Goal: Task Accomplishment & Management: Use online tool/utility

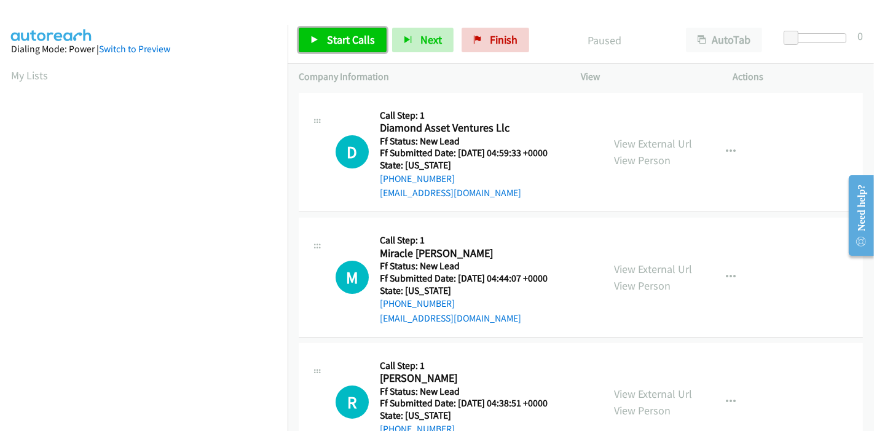
click at [341, 45] on span "Start Calls" at bounding box center [351, 40] width 48 height 14
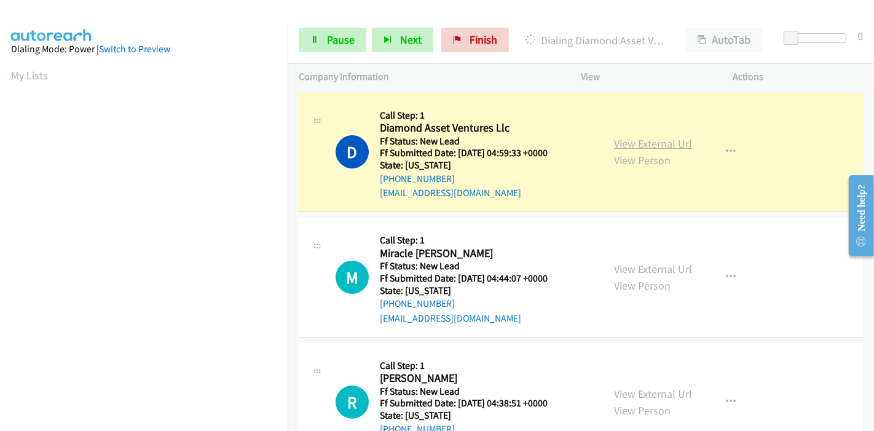
scroll to position [259, 0]
click at [614, 140] on link "View External Url" at bounding box center [653, 143] width 78 height 14
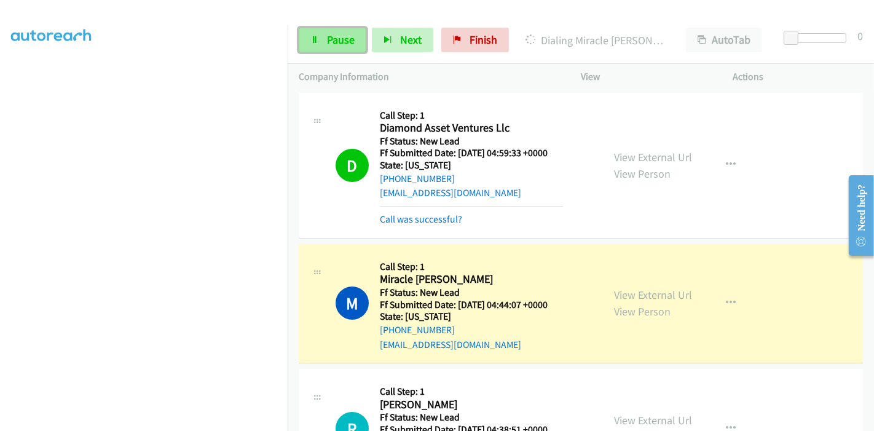
click at [325, 37] on link "Pause" at bounding box center [333, 40] width 68 height 25
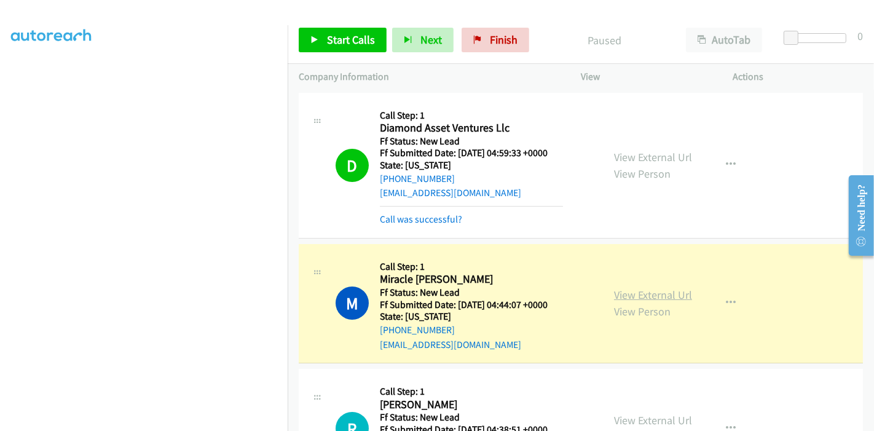
click at [617, 299] on link "View External Url" at bounding box center [653, 295] width 78 height 14
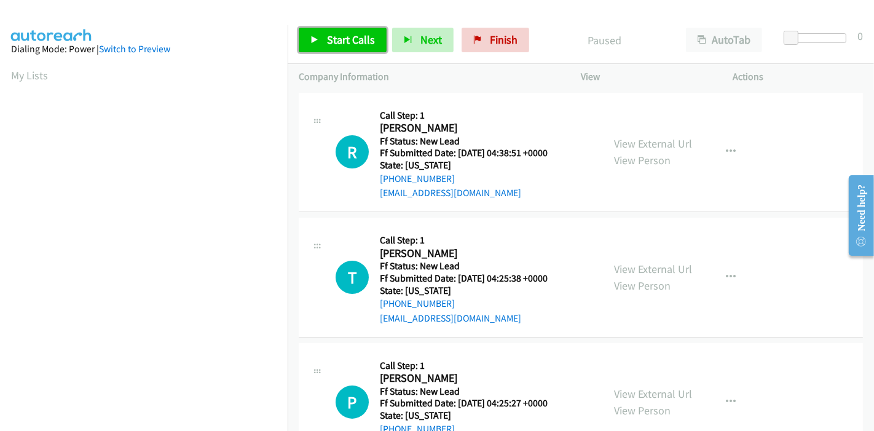
click at [328, 41] on span "Start Calls" at bounding box center [351, 40] width 48 height 14
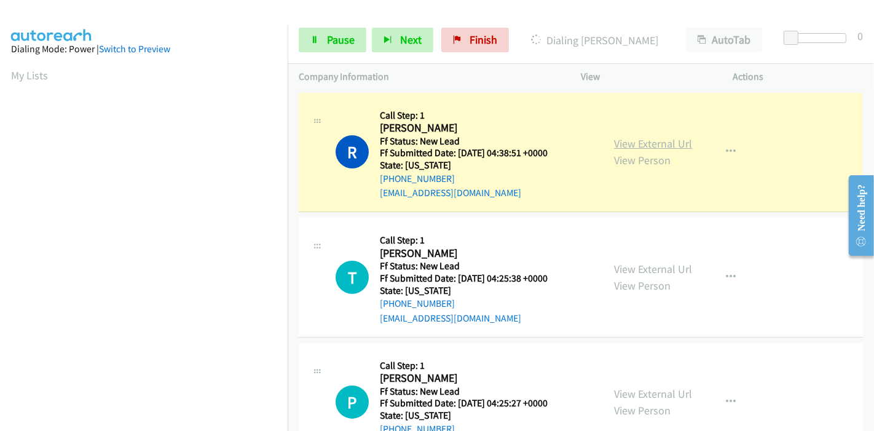
scroll to position [259, 0]
click at [628, 146] on link "View External Url" at bounding box center [653, 143] width 78 height 14
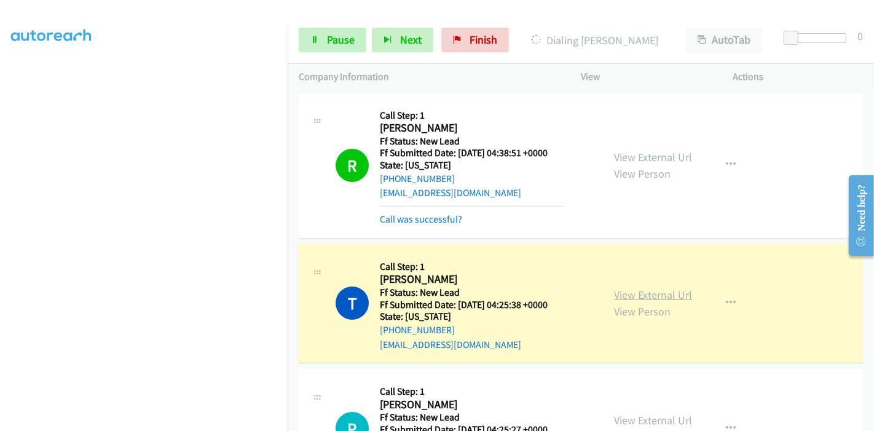
click at [631, 292] on link "View External Url" at bounding box center [653, 295] width 78 height 14
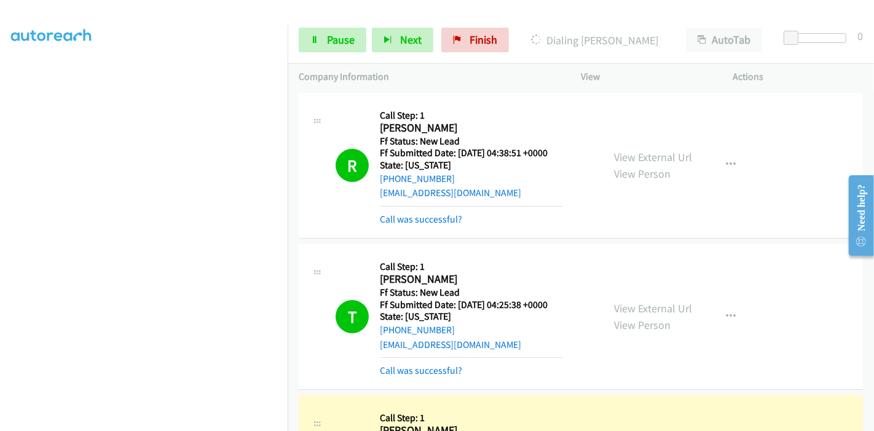
scroll to position [136, 0]
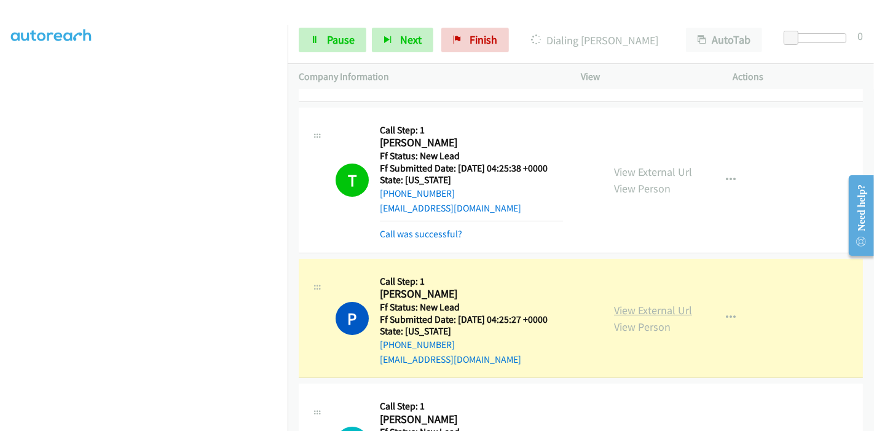
click at [623, 311] on link "View External Url" at bounding box center [653, 310] width 78 height 14
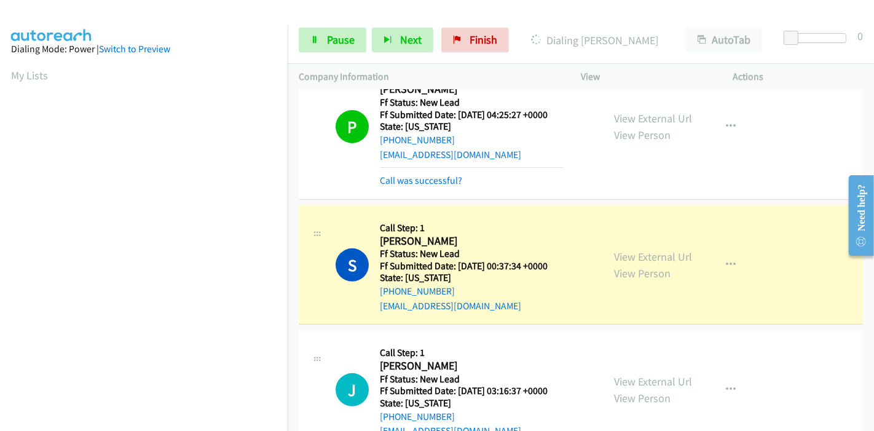
scroll to position [259, 0]
click at [614, 250] on link "View External Url" at bounding box center [653, 257] width 78 height 14
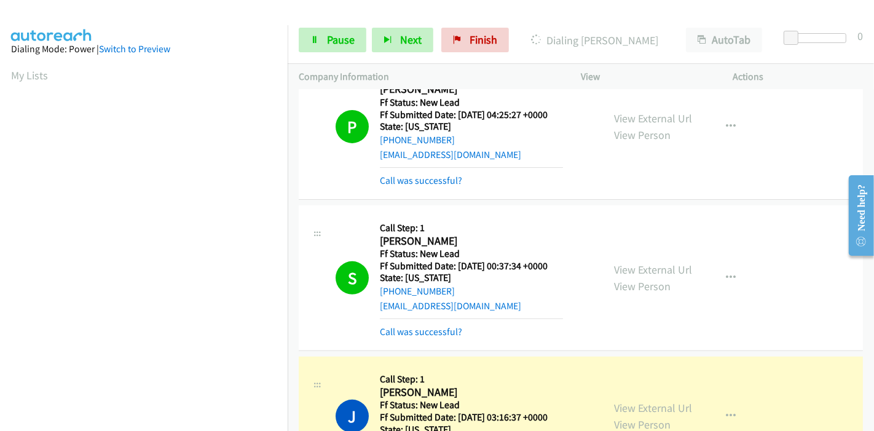
scroll to position [478, 0]
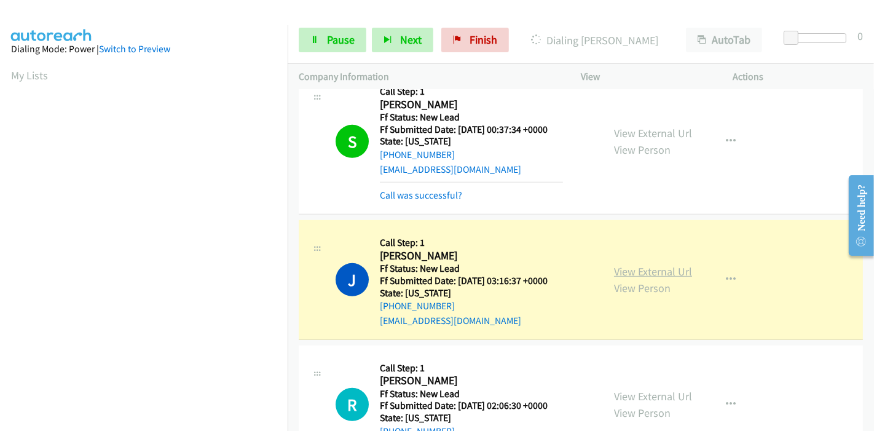
click at [617, 266] on link "View External Url" at bounding box center [653, 271] width 78 height 14
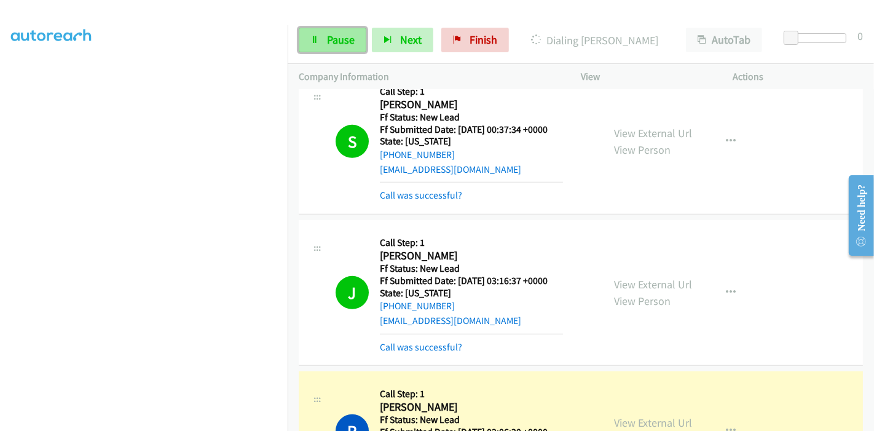
click at [313, 39] on icon at bounding box center [314, 40] width 9 height 9
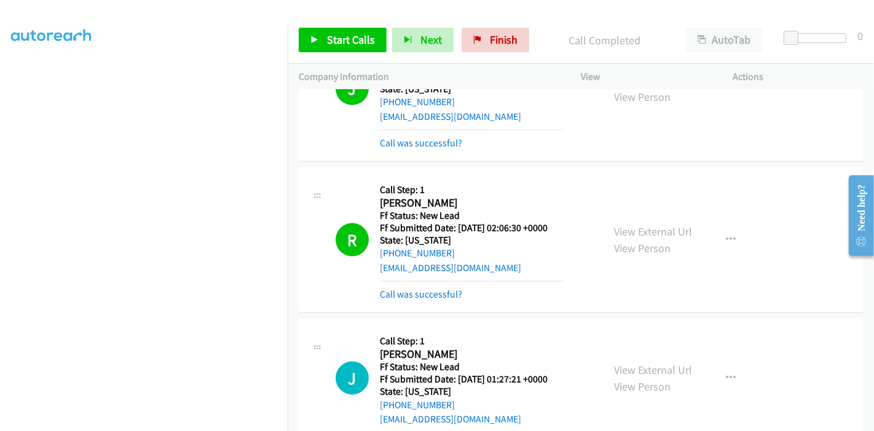
scroll to position [683, 0]
click at [637, 223] on link "View External Url" at bounding box center [653, 230] width 78 height 14
click at [360, 37] on span "Start Calls" at bounding box center [351, 40] width 48 height 14
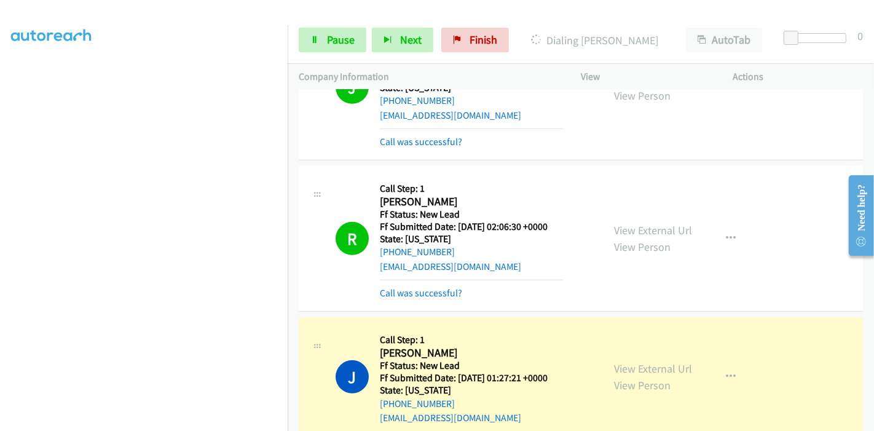
scroll to position [0, 0]
click at [632, 369] on link "View External Url" at bounding box center [653, 368] width 78 height 14
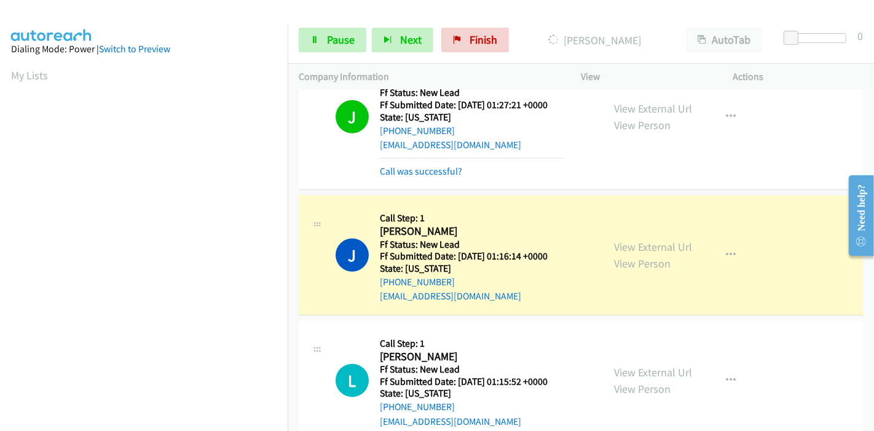
scroll to position [259, 0]
click at [625, 245] on link "View External Url" at bounding box center [653, 247] width 78 height 14
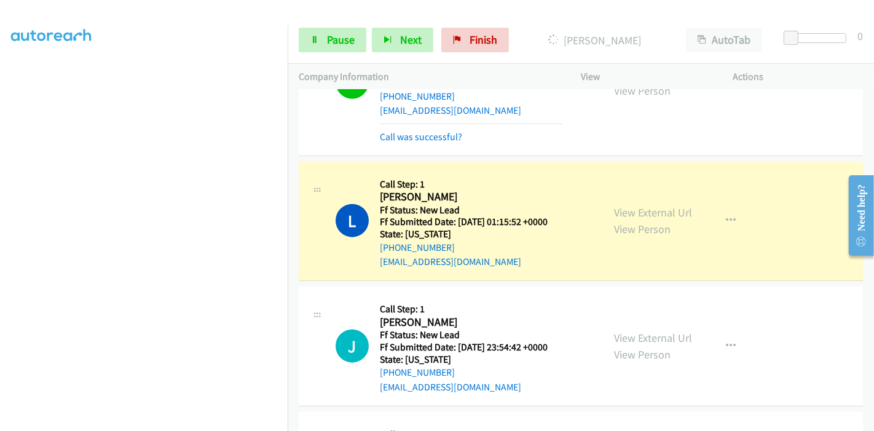
scroll to position [1161, 0]
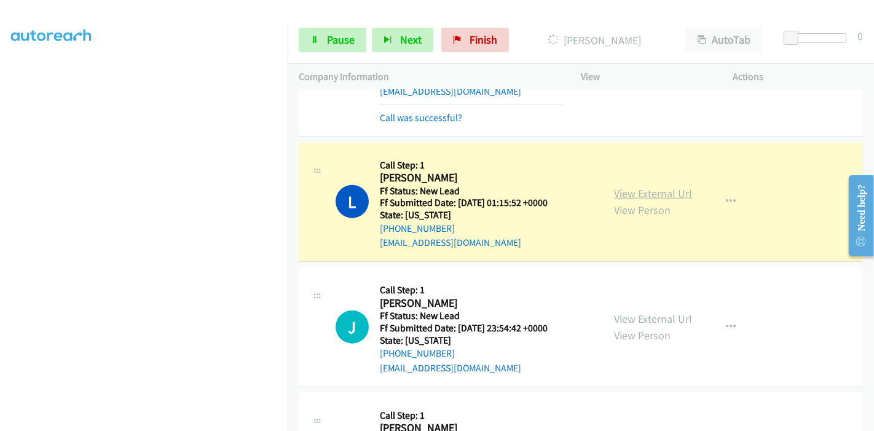
click at [618, 192] on link "View External Url" at bounding box center [653, 193] width 78 height 14
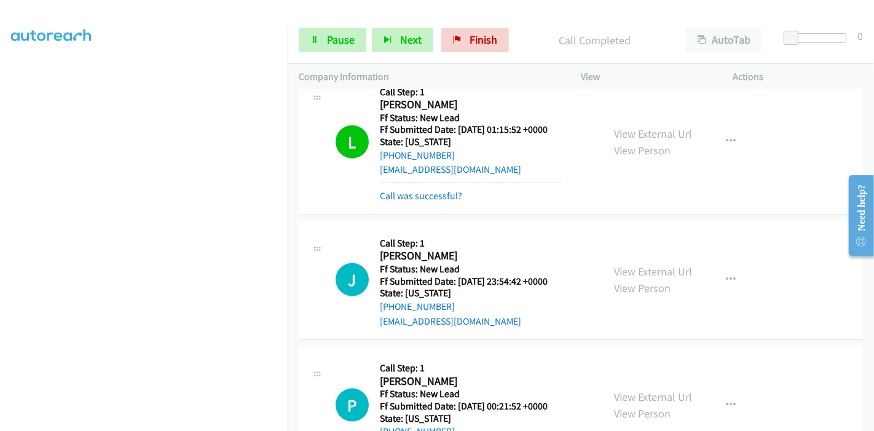
scroll to position [1298, 0]
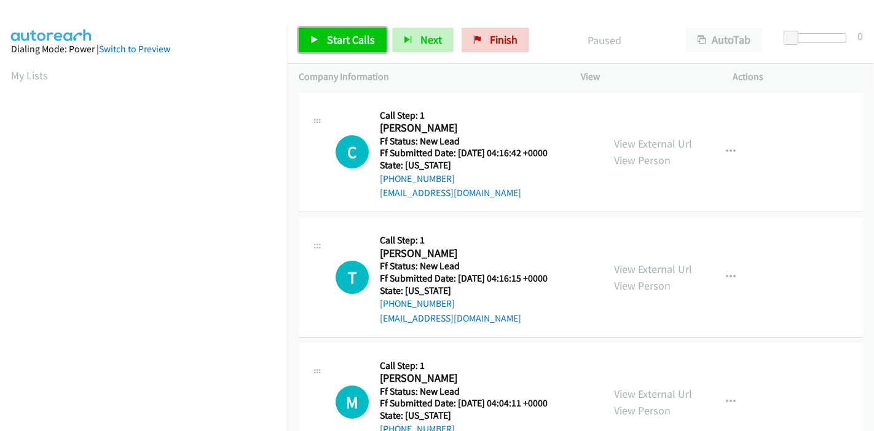
click at [332, 42] on span "Start Calls" at bounding box center [351, 40] width 48 height 14
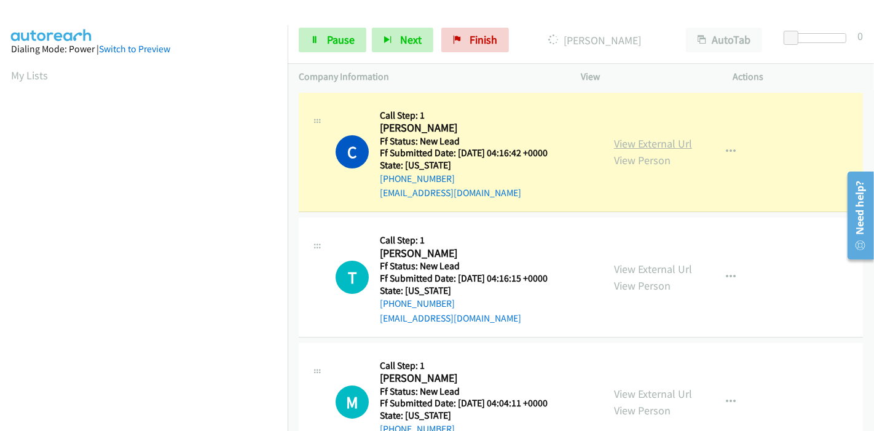
click at [636, 143] on link "View External Url" at bounding box center [653, 143] width 78 height 14
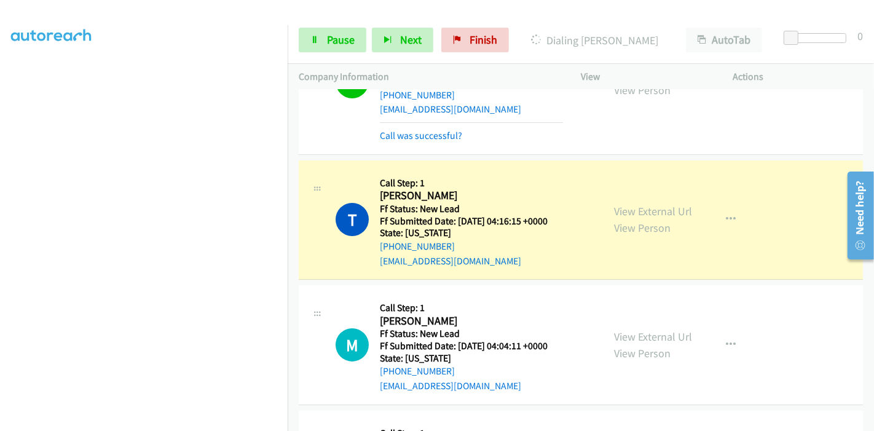
scroll to position [205, 0]
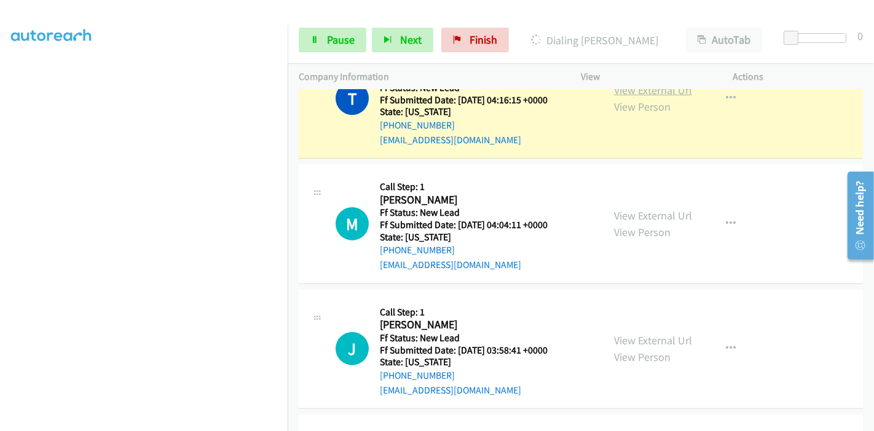
click at [662, 92] on link "View External Url" at bounding box center [653, 90] width 78 height 14
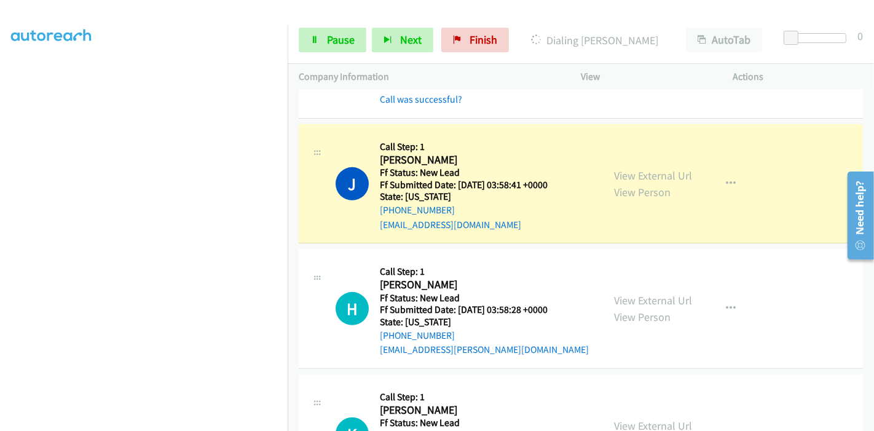
scroll to position [286, 0]
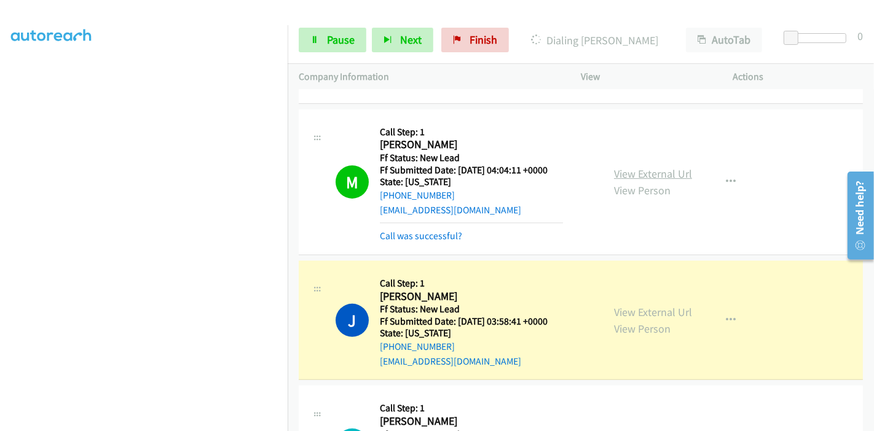
click at [652, 169] on link "View External Url" at bounding box center [653, 174] width 78 height 14
click at [614, 308] on link "View External Url" at bounding box center [653, 312] width 78 height 14
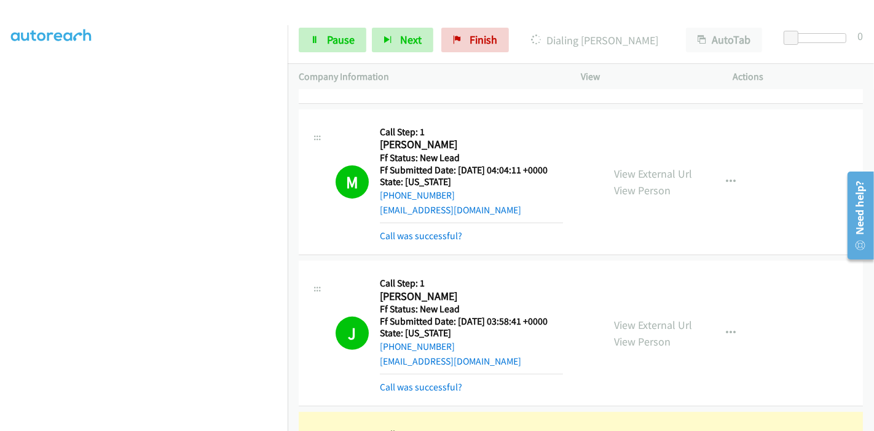
scroll to position [491, 0]
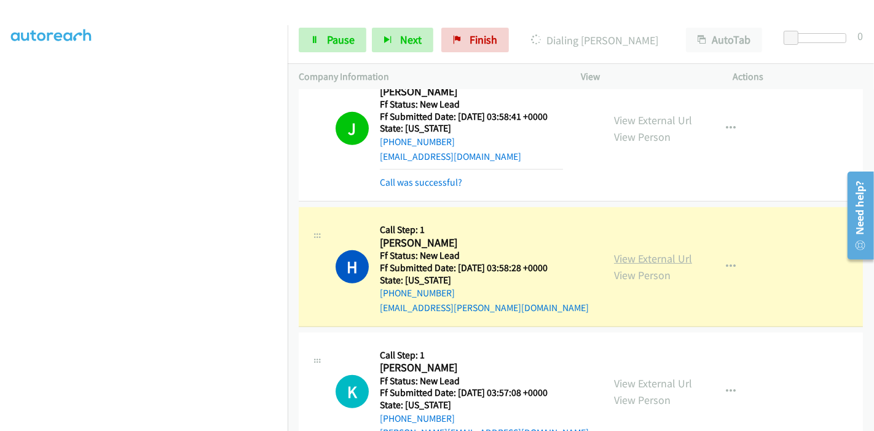
click at [615, 253] on link "View External Url" at bounding box center [653, 258] width 78 height 14
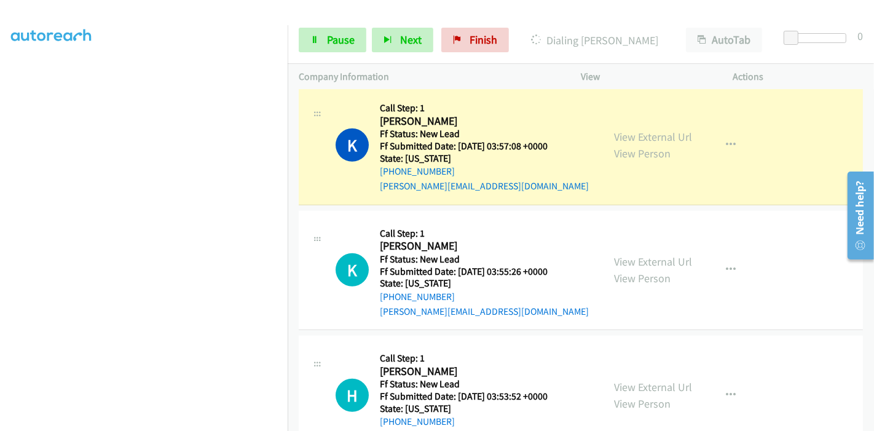
scroll to position [763, 0]
click at [655, 136] on link "View External Url" at bounding box center [653, 137] width 78 height 14
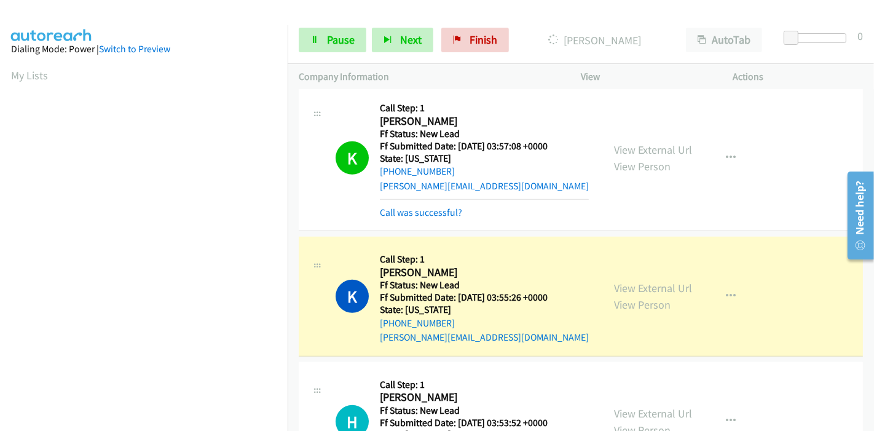
scroll to position [259, 0]
click at [607, 291] on div "View External Url View Person View External Url Email Schedule/Manage Callback …" at bounding box center [685, 296] width 164 height 97
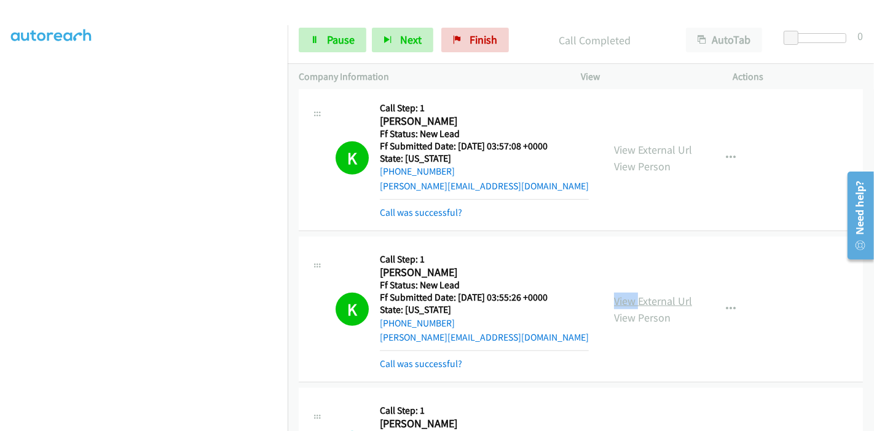
click at [658, 299] on link "View External Url" at bounding box center [653, 301] width 78 height 14
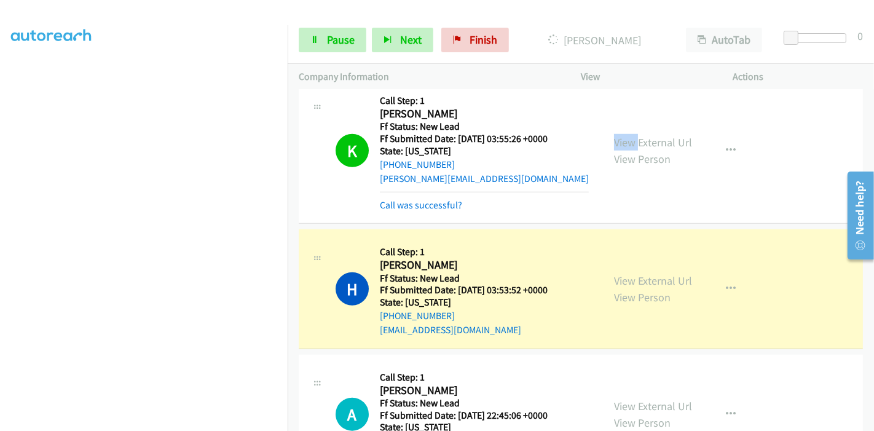
scroll to position [901, 0]
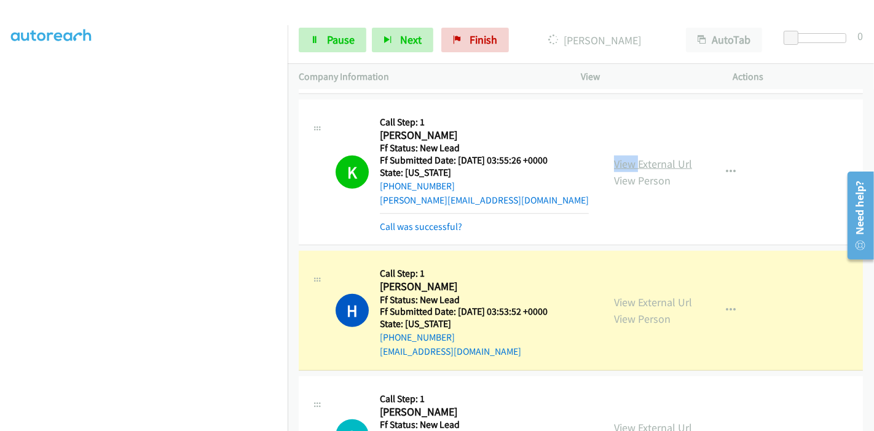
click at [643, 164] on link "View External Url" at bounding box center [653, 164] width 78 height 14
click at [625, 298] on link "View External Url" at bounding box center [653, 302] width 78 height 14
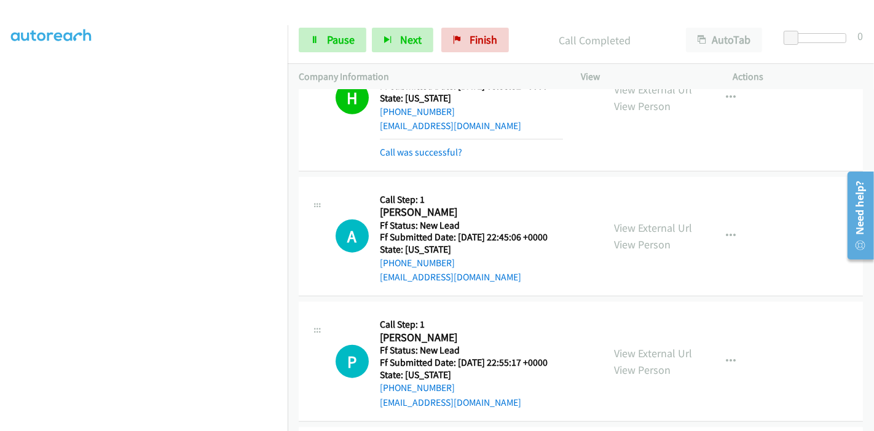
scroll to position [1105, 0]
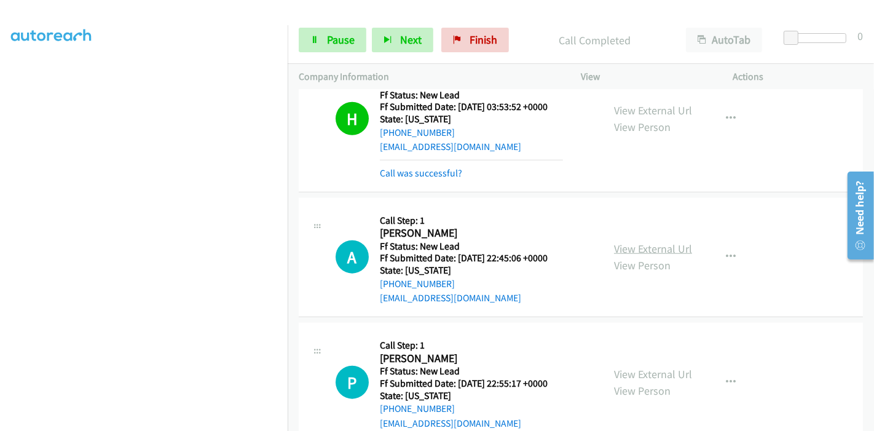
click at [644, 245] on link "View External Url" at bounding box center [653, 249] width 78 height 14
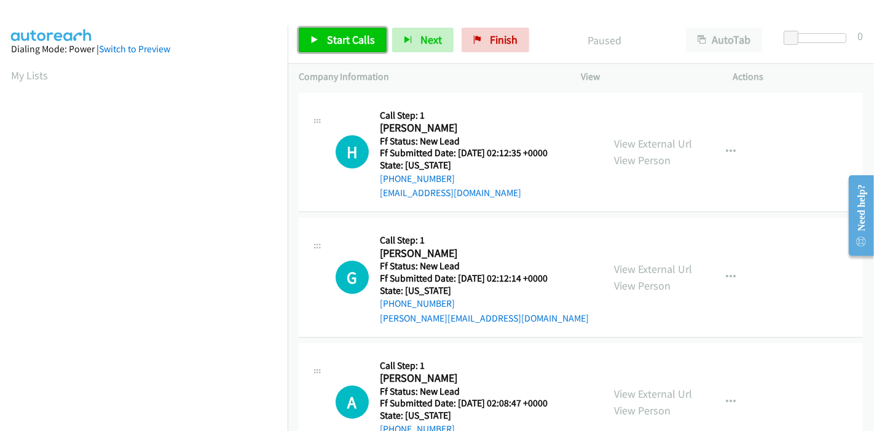
click at [334, 33] on span "Start Calls" at bounding box center [351, 40] width 48 height 14
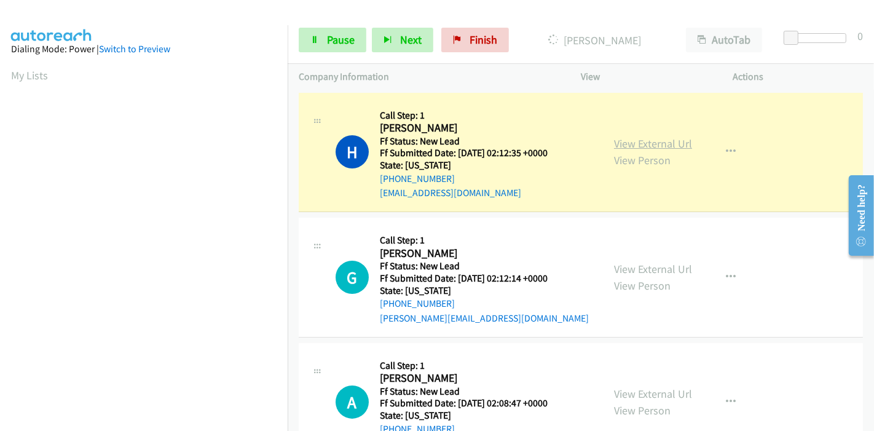
scroll to position [259, 0]
click at [628, 146] on link "View External Url" at bounding box center [653, 143] width 78 height 14
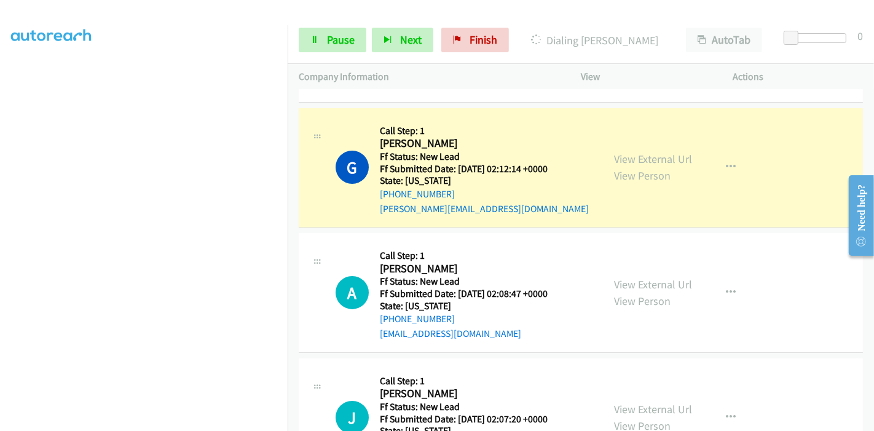
scroll to position [136, 0]
click at [668, 154] on link "View External Url" at bounding box center [653, 158] width 78 height 14
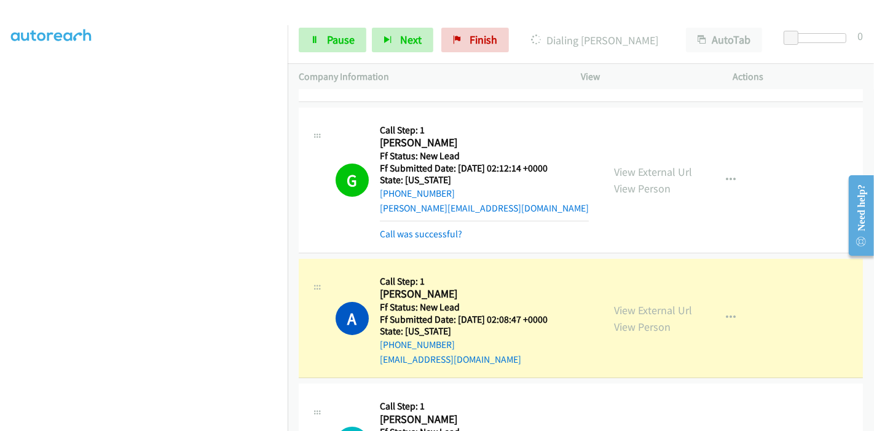
scroll to position [0, 0]
click at [618, 304] on link "View External Url" at bounding box center [653, 310] width 78 height 14
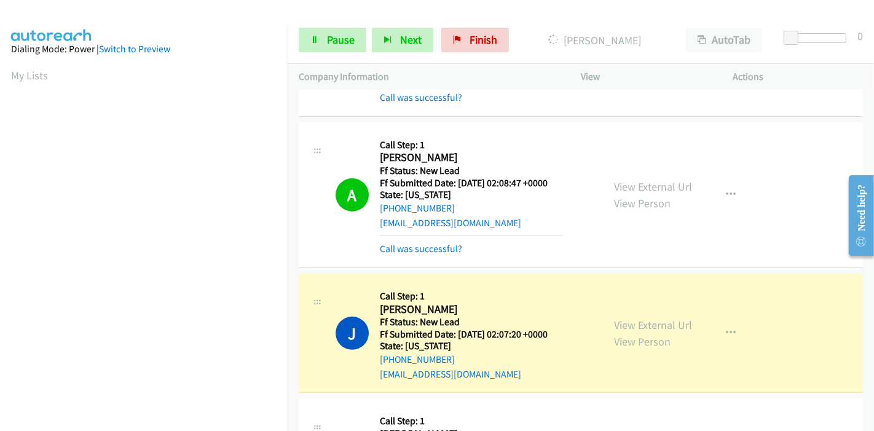
scroll to position [259, 0]
click at [618, 323] on link "View External Url" at bounding box center [653, 325] width 78 height 14
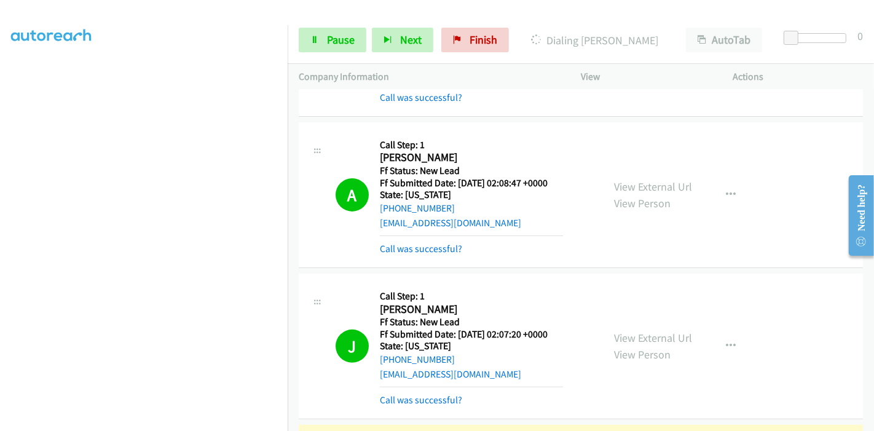
scroll to position [409, 0]
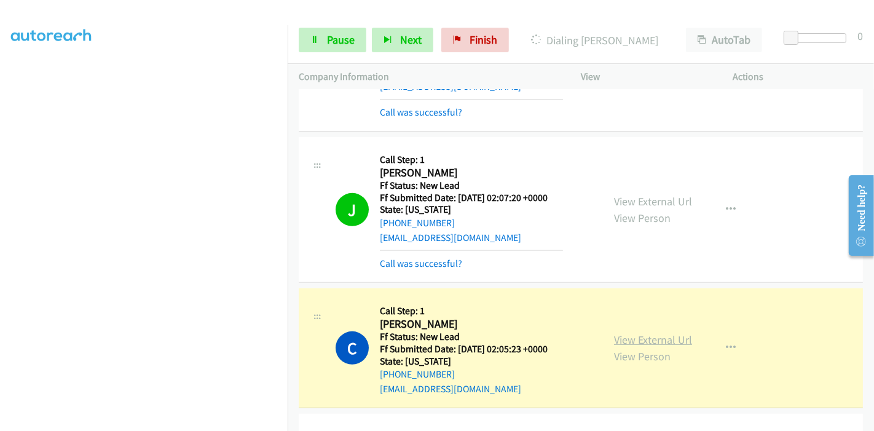
click at [628, 335] on link "View External Url" at bounding box center [653, 340] width 78 height 14
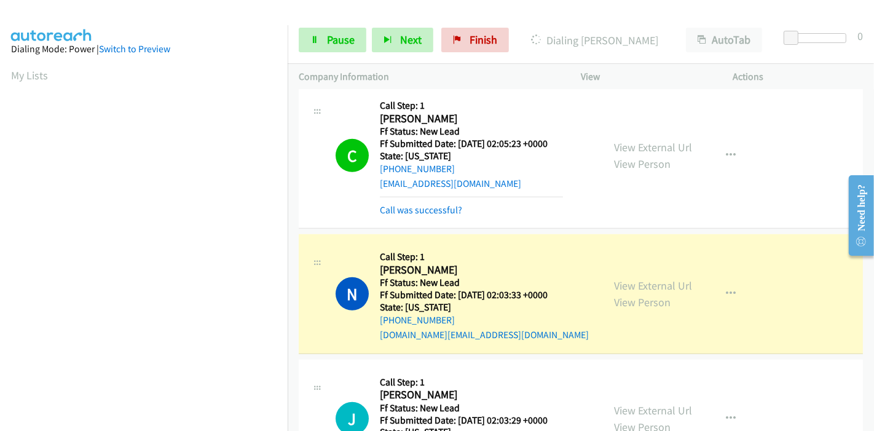
scroll to position [259, 0]
click at [614, 289] on link "View External Url" at bounding box center [653, 285] width 78 height 14
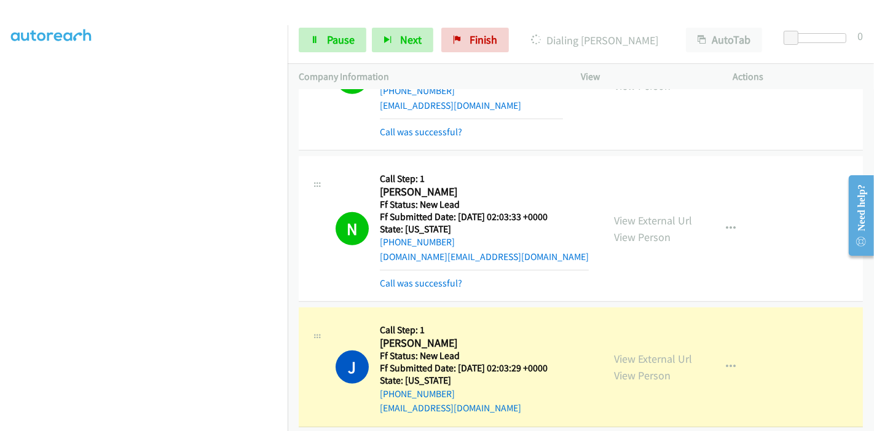
scroll to position [819, 0]
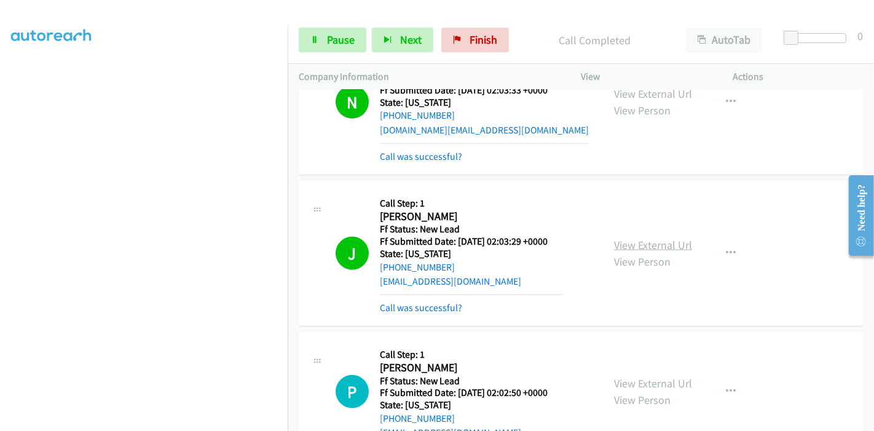
click at [625, 243] on link "View External Url" at bounding box center [653, 245] width 78 height 14
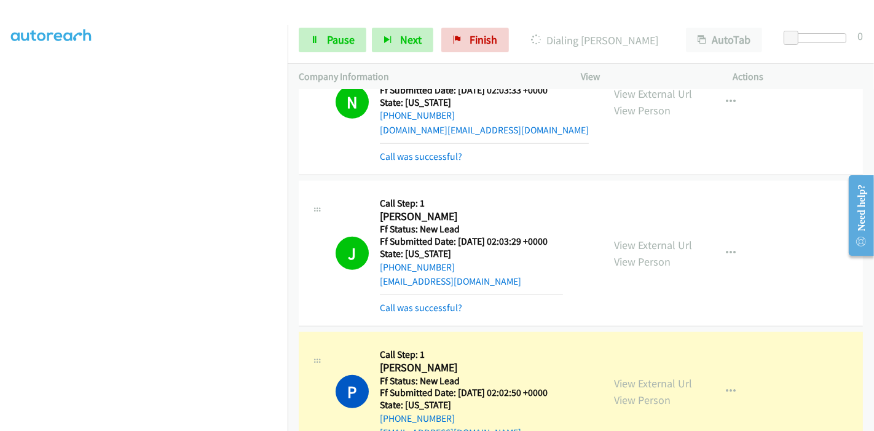
scroll to position [956, 0]
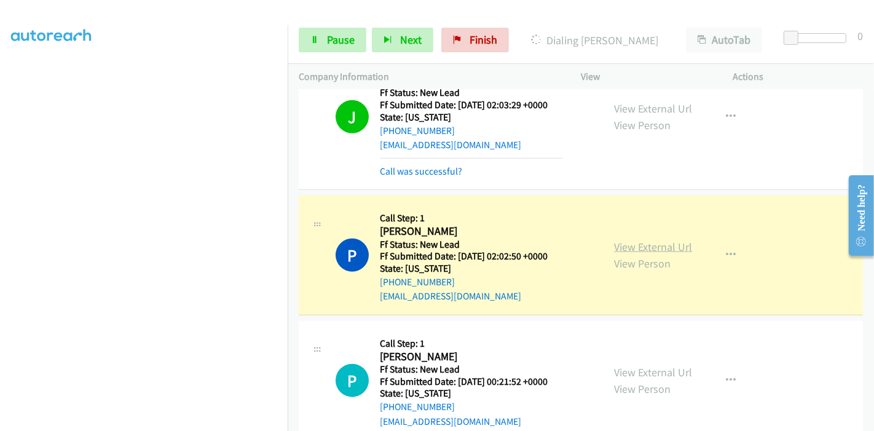
click at [617, 245] on link "View External Url" at bounding box center [653, 247] width 78 height 14
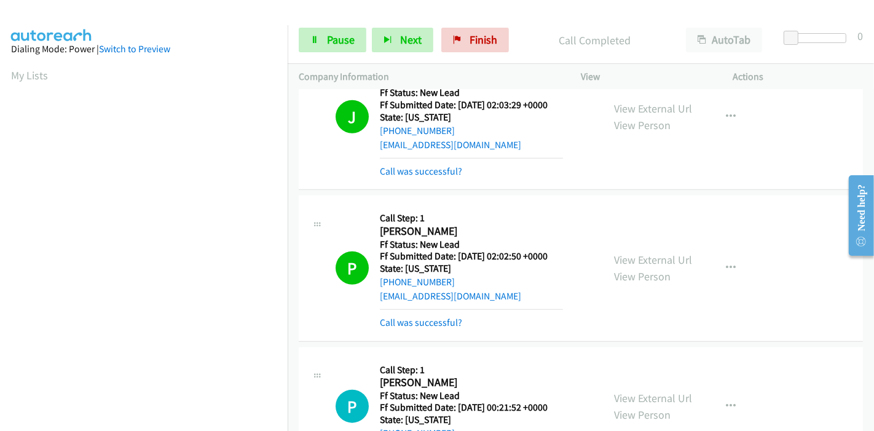
scroll to position [259, 0]
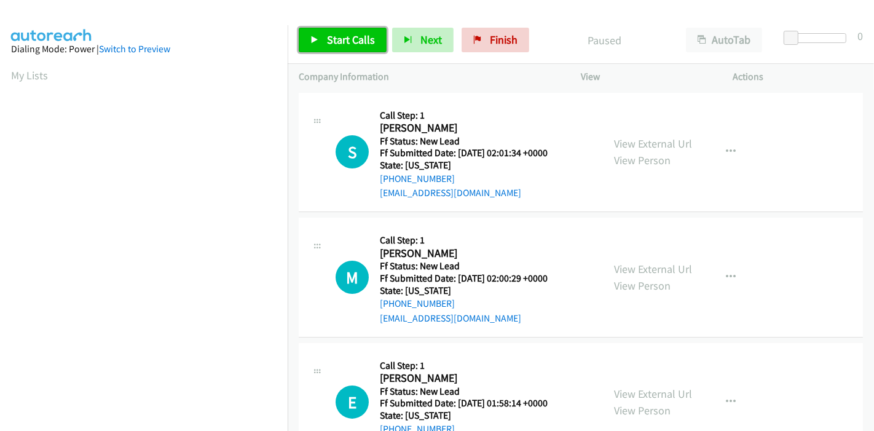
click at [339, 37] on span "Start Calls" at bounding box center [351, 40] width 48 height 14
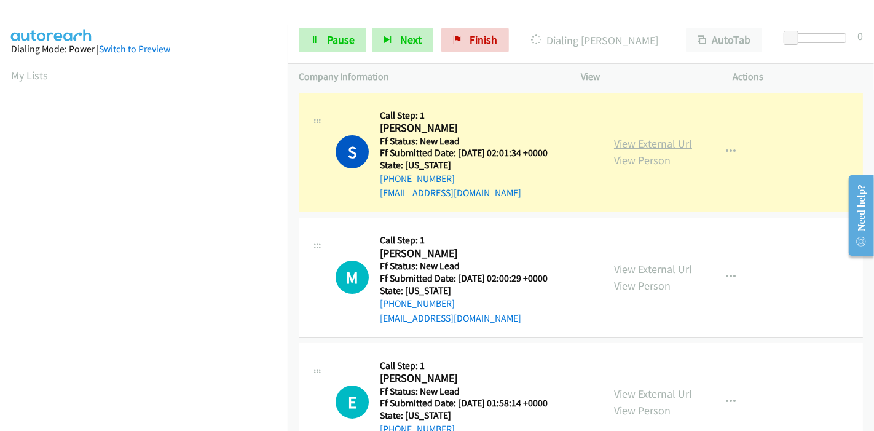
click at [638, 149] on link "View External Url" at bounding box center [653, 143] width 78 height 14
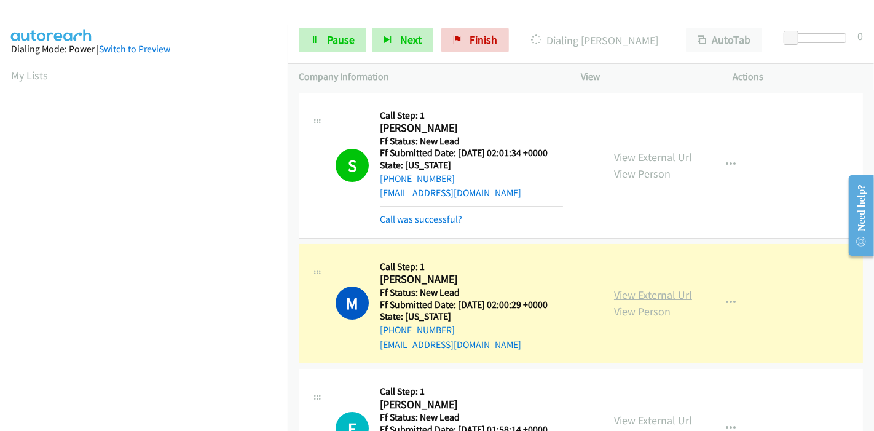
click at [620, 292] on link "View External Url" at bounding box center [653, 295] width 78 height 14
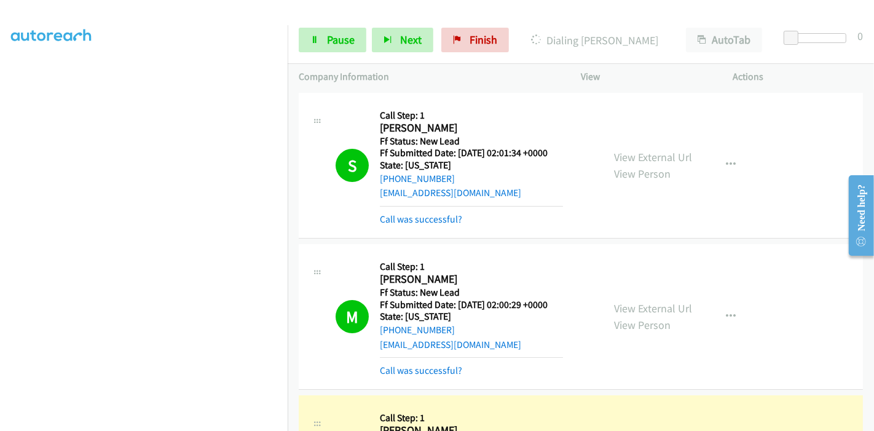
scroll to position [273, 0]
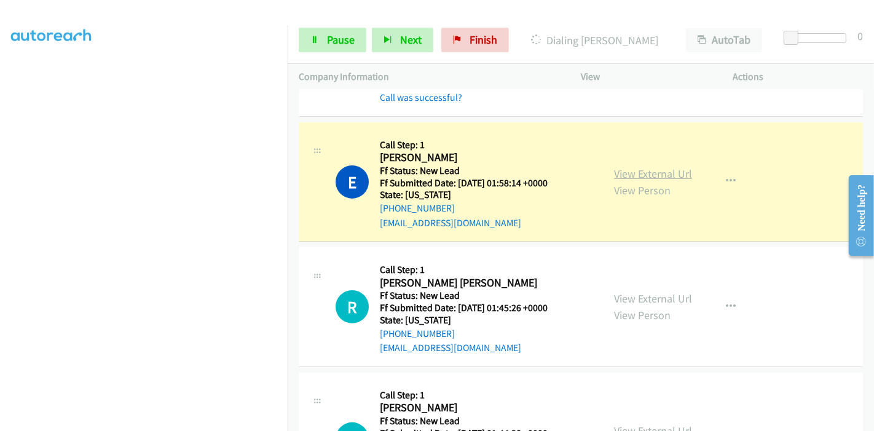
click at [673, 175] on link "View External Url" at bounding box center [653, 174] width 78 height 14
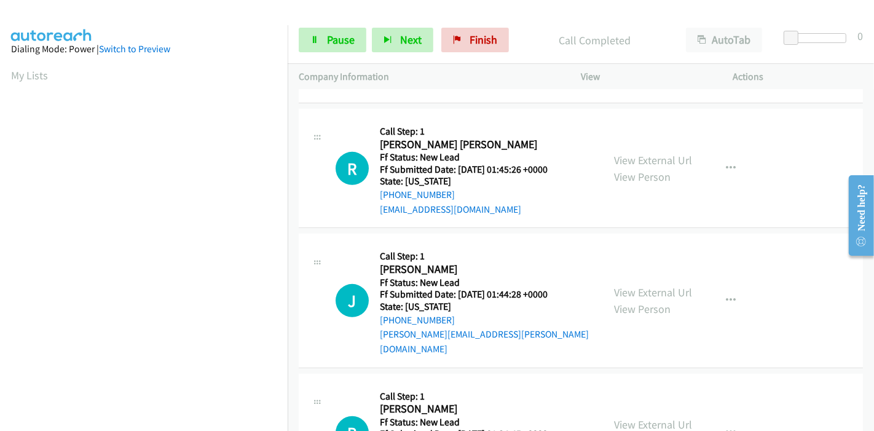
scroll to position [409, 0]
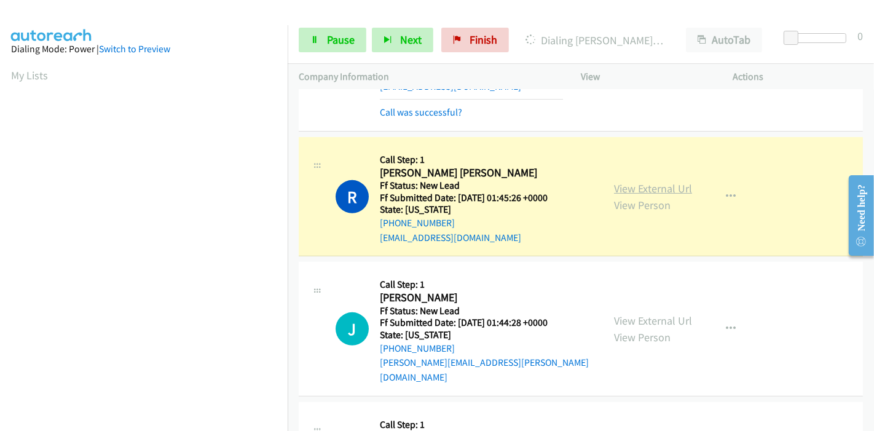
click at [674, 191] on link "View External Url" at bounding box center [653, 188] width 78 height 14
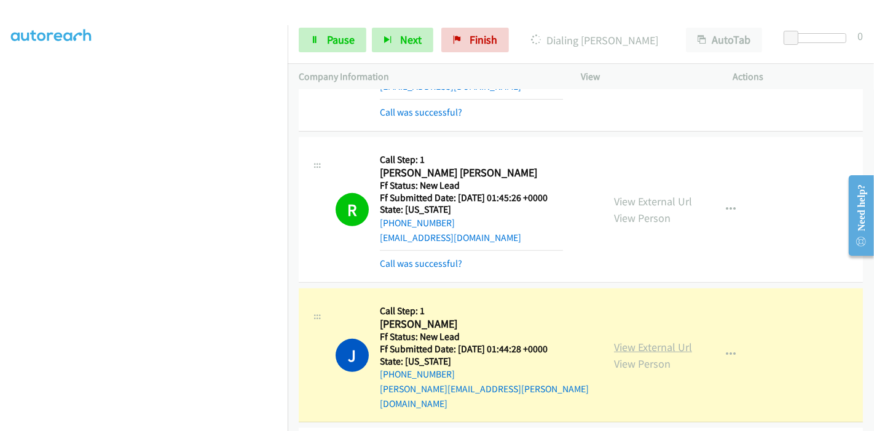
click at [615, 340] on link "View External Url" at bounding box center [653, 347] width 78 height 14
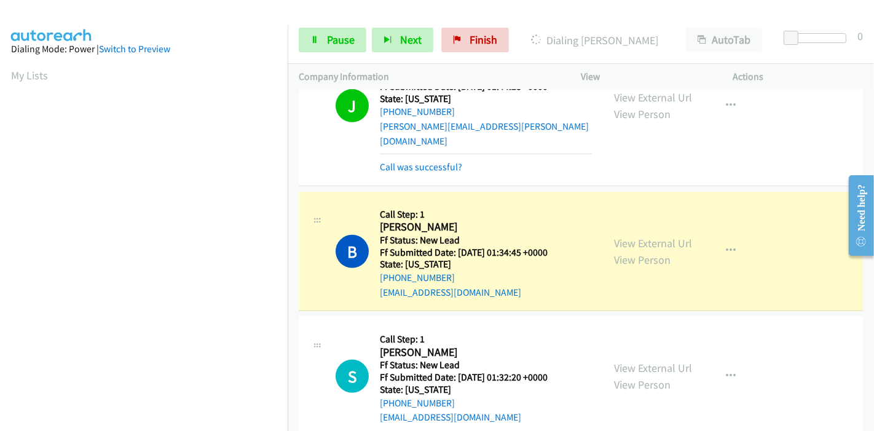
scroll to position [683, 0]
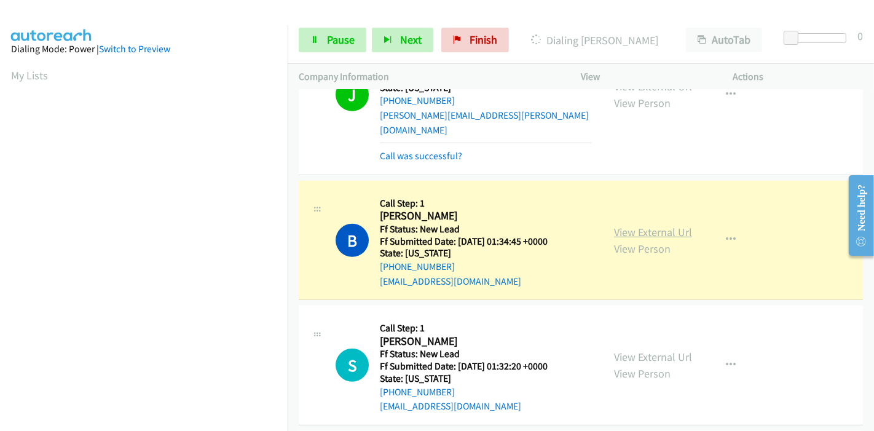
click at [664, 225] on link "View External Url" at bounding box center [653, 232] width 78 height 14
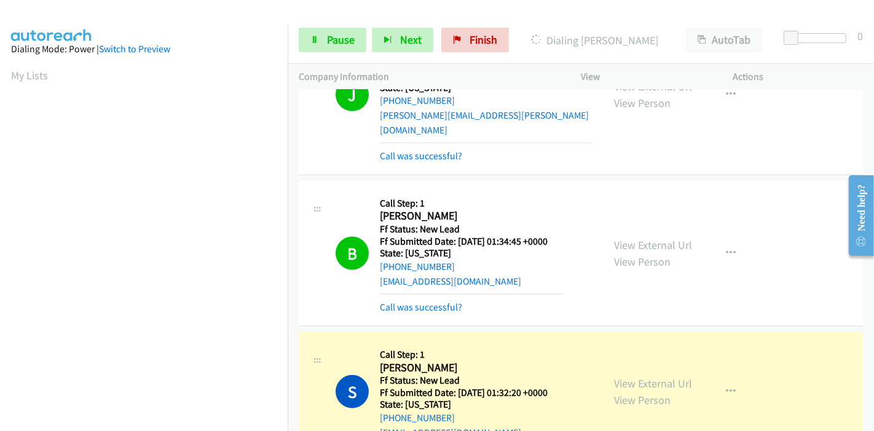
scroll to position [819, 0]
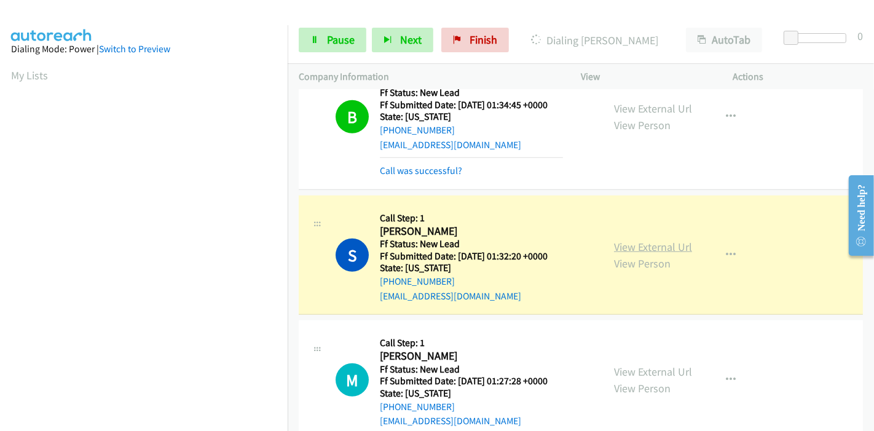
click at [639, 240] on link "View External Url" at bounding box center [653, 247] width 78 height 14
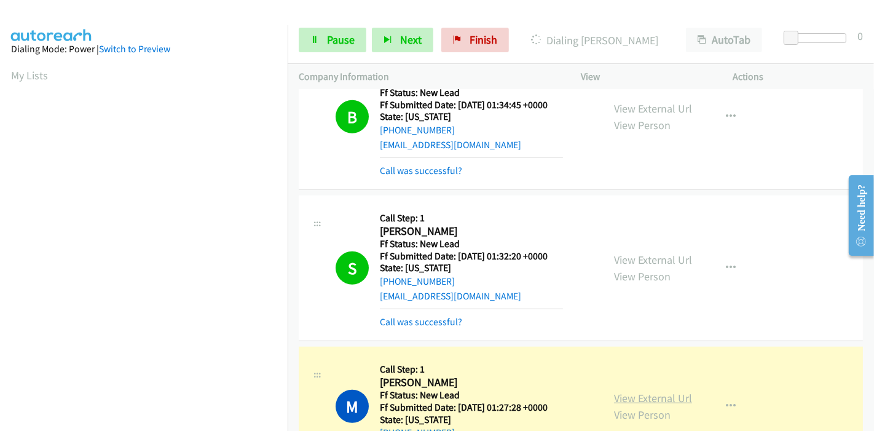
click at [634, 391] on link "View External Url" at bounding box center [653, 398] width 78 height 14
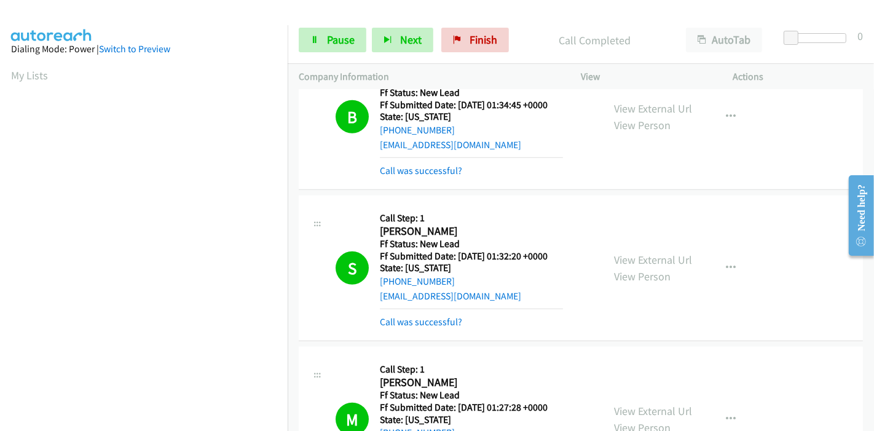
scroll to position [259, 0]
click at [345, 33] on span "Pause" at bounding box center [341, 40] width 28 height 14
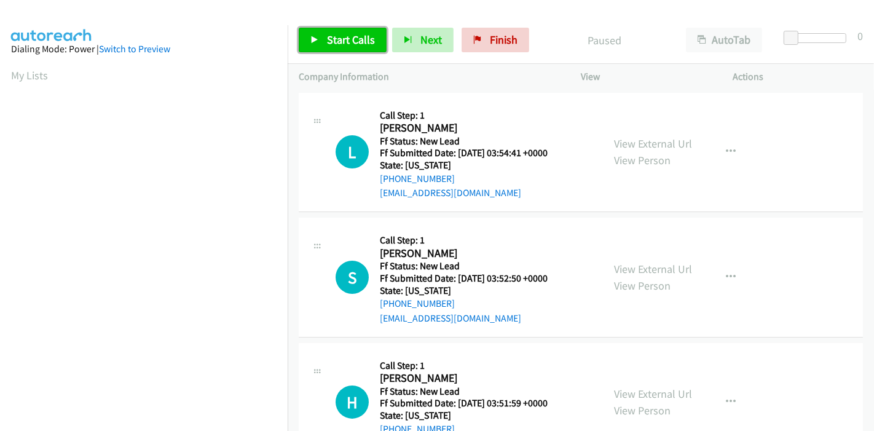
click at [341, 36] on span "Start Calls" at bounding box center [351, 40] width 48 height 14
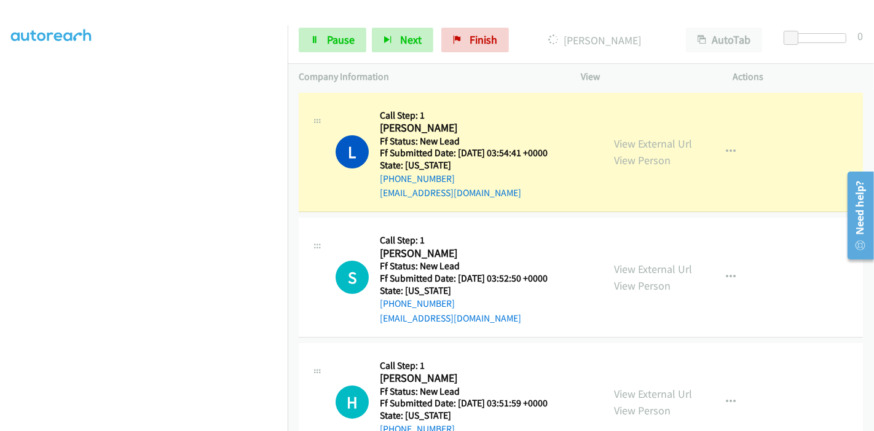
scroll to position [259, 0]
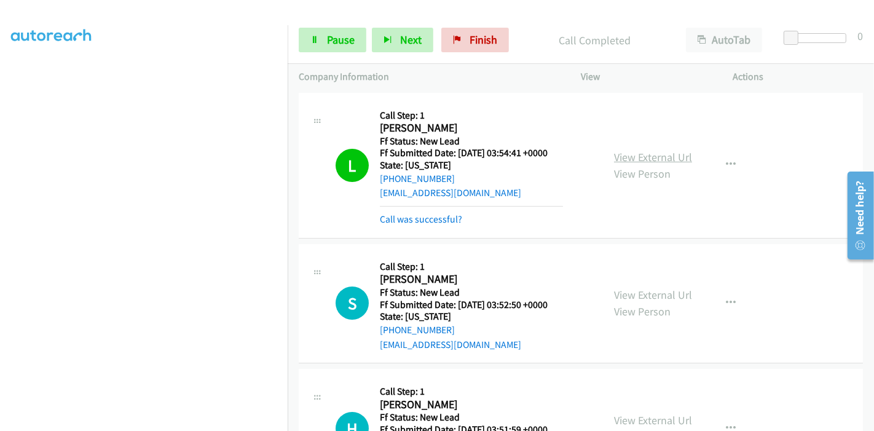
click at [635, 152] on link "View External Url" at bounding box center [653, 157] width 78 height 14
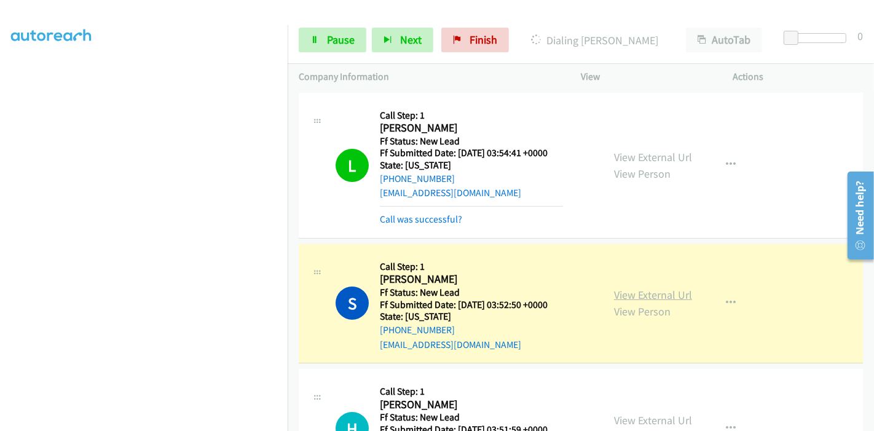
click at [641, 294] on link "View External Url" at bounding box center [653, 295] width 78 height 14
click at [622, 296] on link "View External Url" at bounding box center [653, 295] width 78 height 14
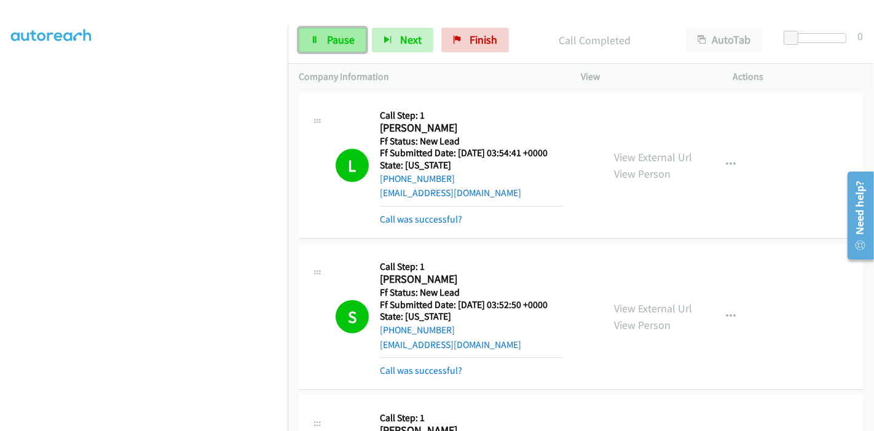
click at [332, 36] on span "Pause" at bounding box center [341, 40] width 28 height 14
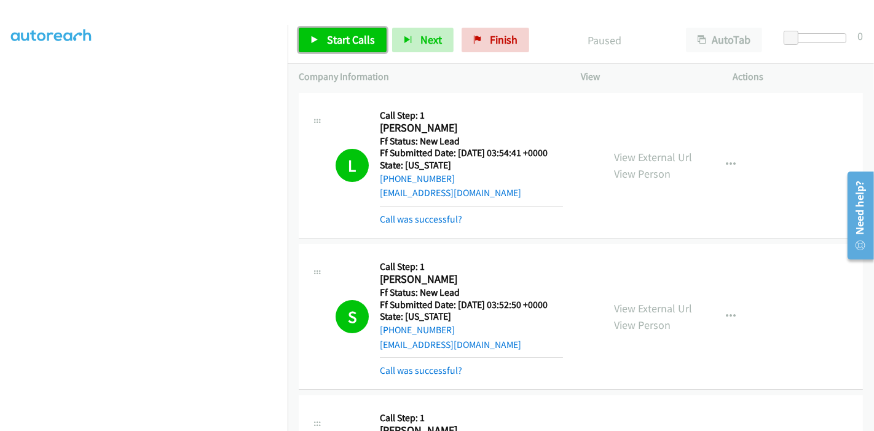
click at [332, 36] on span "Start Calls" at bounding box center [351, 40] width 48 height 14
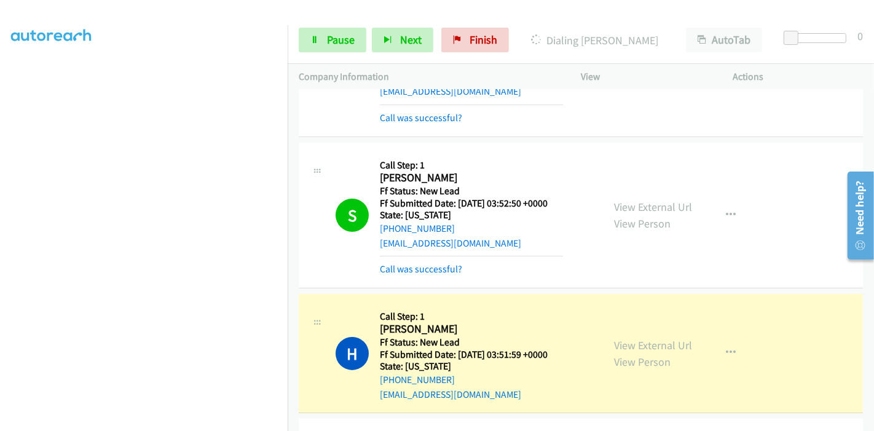
scroll to position [205, 0]
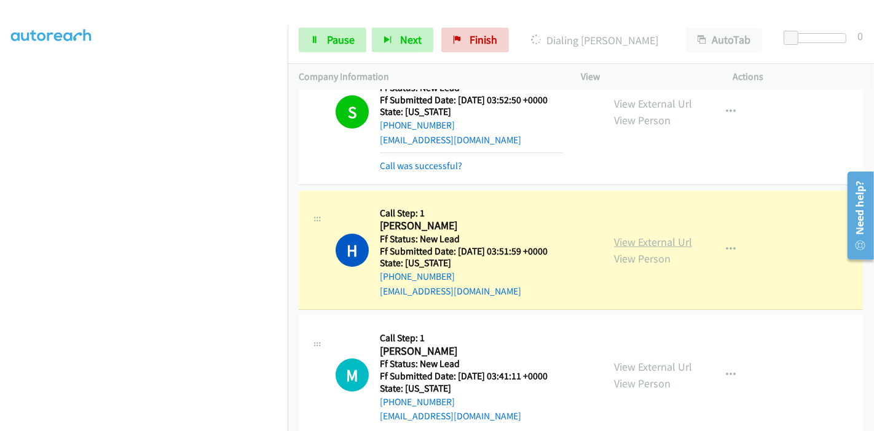
click at [634, 238] on link "View External Url" at bounding box center [653, 242] width 78 height 14
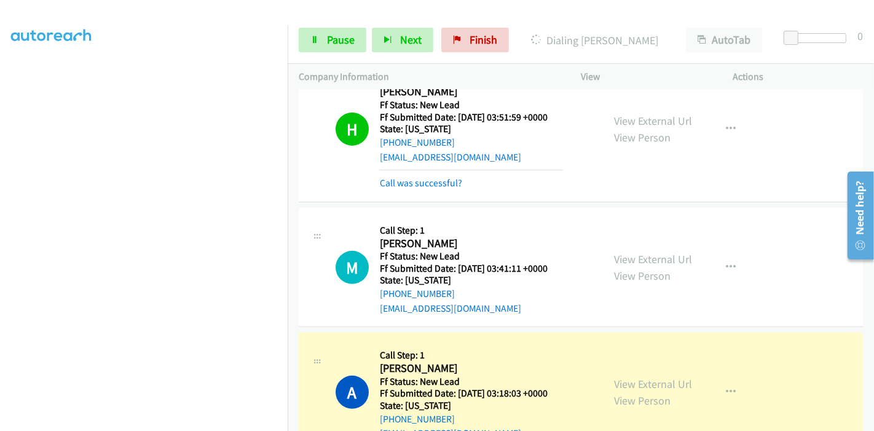
scroll to position [341, 0]
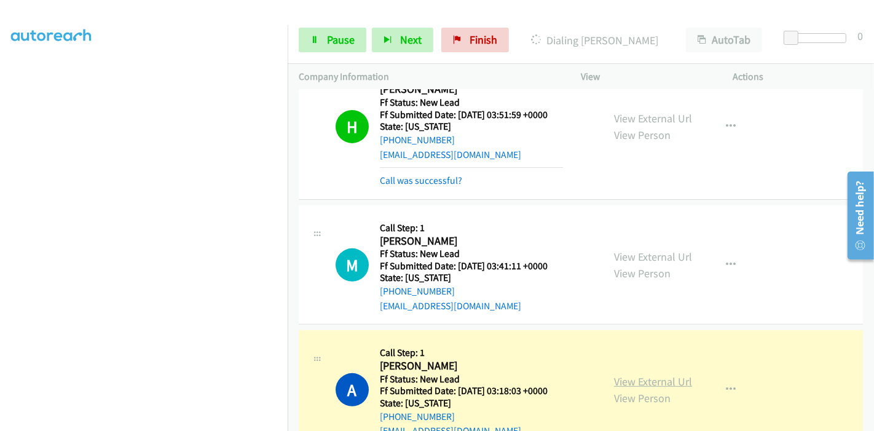
click at [671, 379] on link "View External Url" at bounding box center [653, 381] width 78 height 14
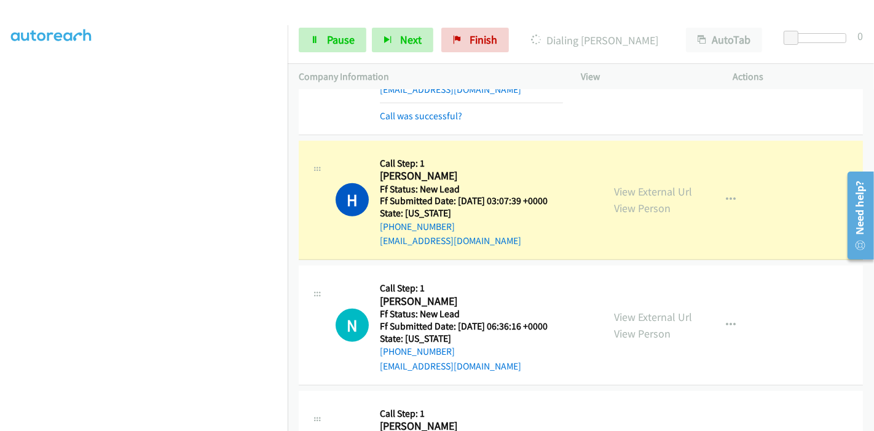
scroll to position [683, 0]
click at [660, 188] on link "View External Url" at bounding box center [653, 191] width 78 height 14
drag, startPoint x: 325, startPoint y: 37, endPoint x: 326, endPoint y: 29, distance: 8.1
click at [325, 37] on link "Pause" at bounding box center [333, 40] width 68 height 25
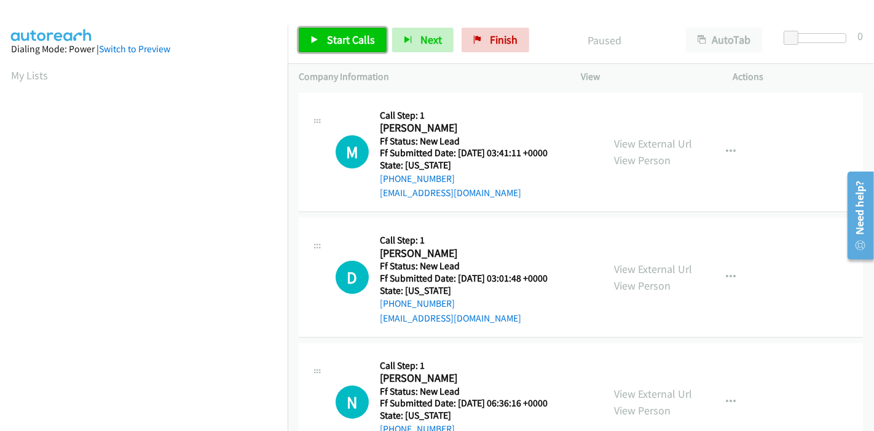
click at [352, 36] on span "Start Calls" at bounding box center [351, 40] width 48 height 14
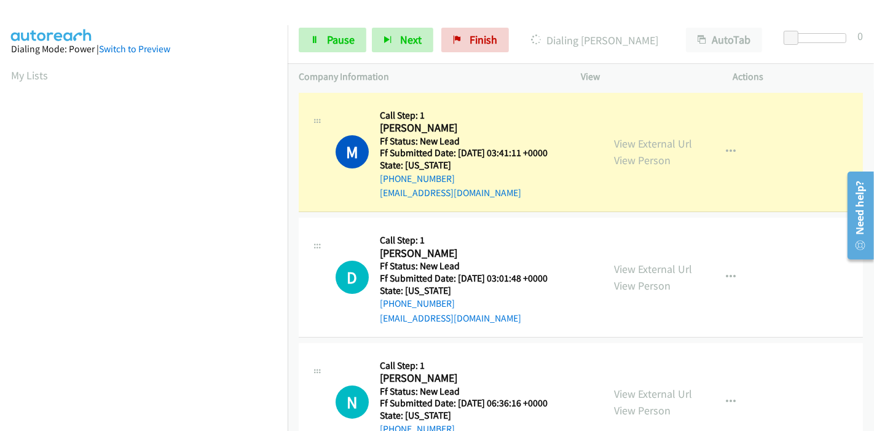
scroll to position [259, 0]
click at [623, 143] on link "View External Url" at bounding box center [653, 143] width 78 height 14
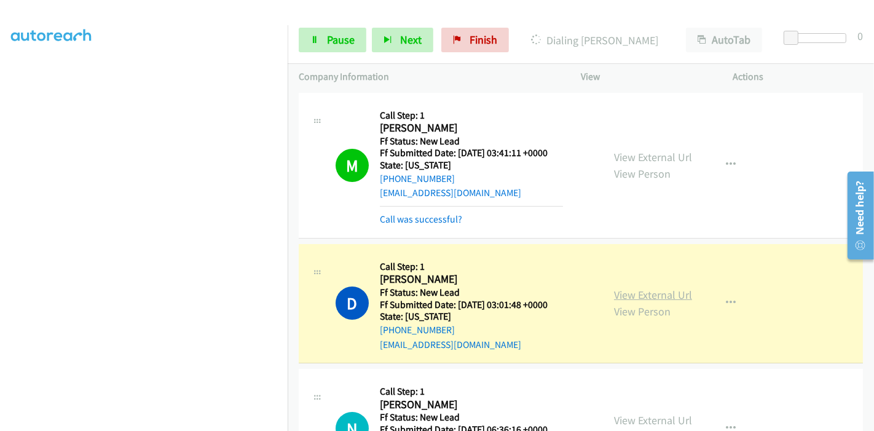
click at [638, 291] on link "View External Url" at bounding box center [653, 295] width 78 height 14
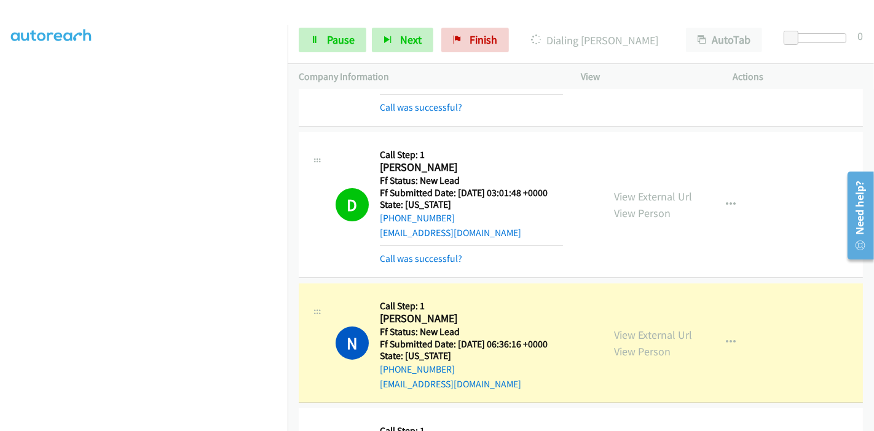
scroll to position [205, 0]
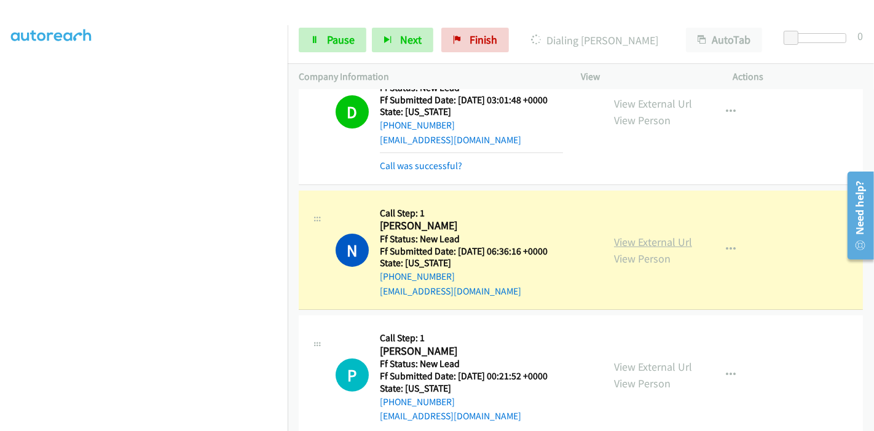
click at [621, 241] on link "View External Url" at bounding box center [653, 242] width 78 height 14
click at [125, 429] on aside "Dialing Mode: Power | Switch to Preview My Lists" at bounding box center [144, 116] width 288 height 680
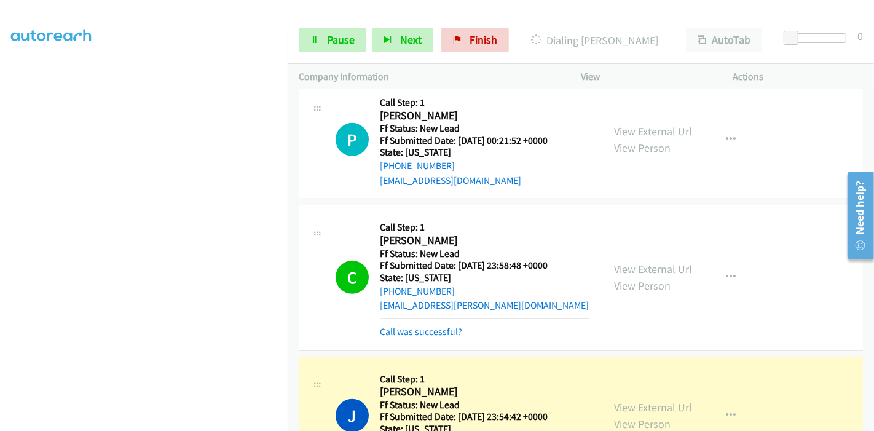
scroll to position [478, 0]
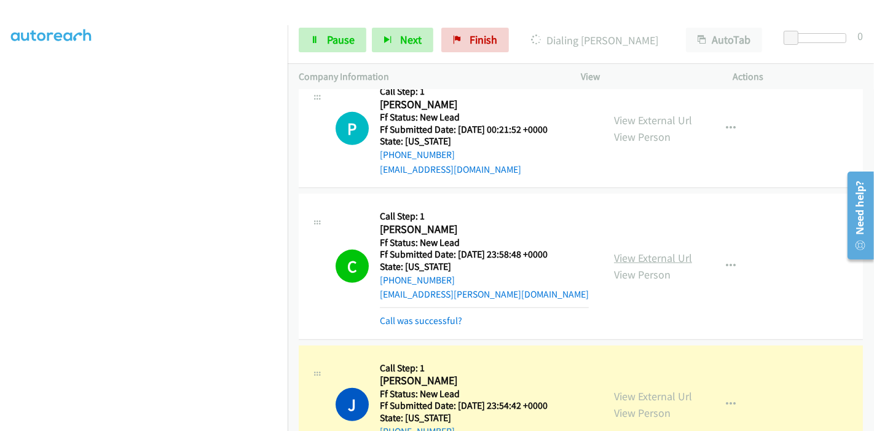
click at [660, 254] on link "View External Url" at bounding box center [653, 258] width 78 height 14
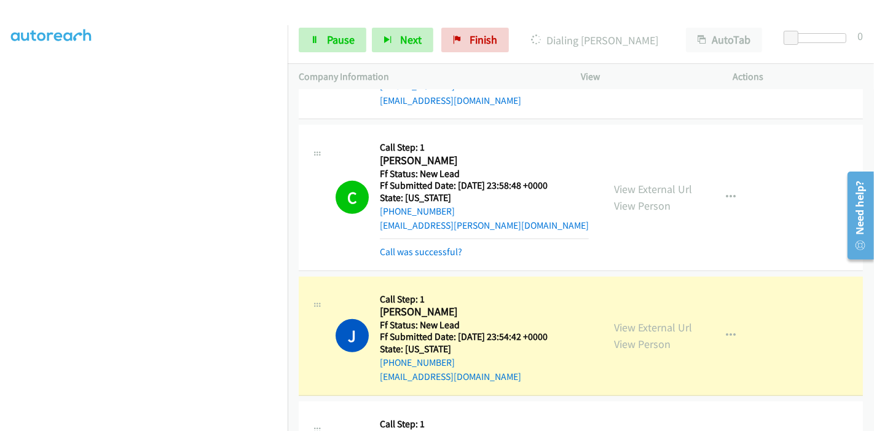
scroll to position [615, 0]
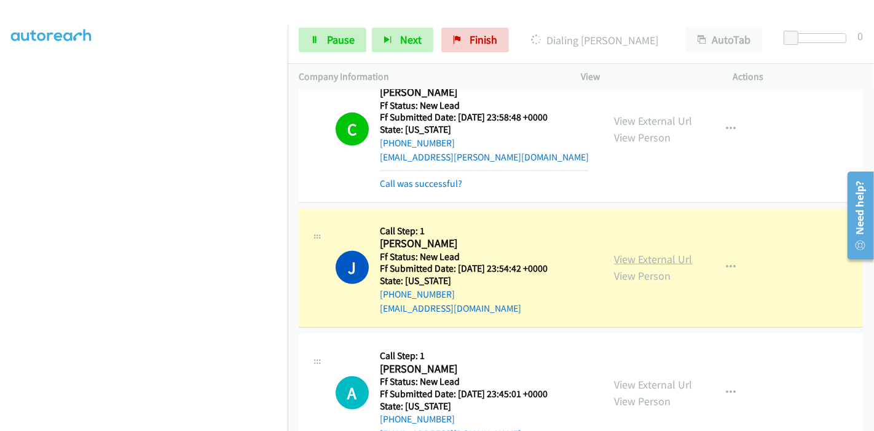
click at [672, 256] on link "View External Url" at bounding box center [653, 259] width 78 height 14
click at [334, 43] on span "Pause" at bounding box center [341, 40] width 28 height 14
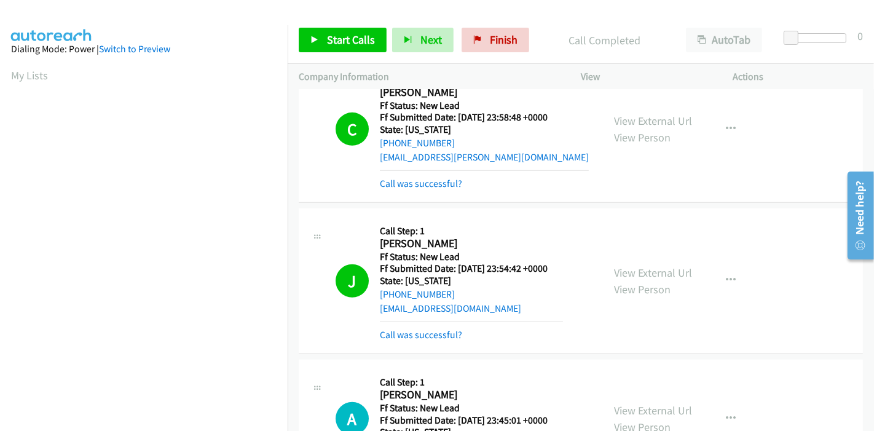
scroll to position [259, 0]
click at [618, 275] on link "View External Url" at bounding box center [653, 273] width 78 height 14
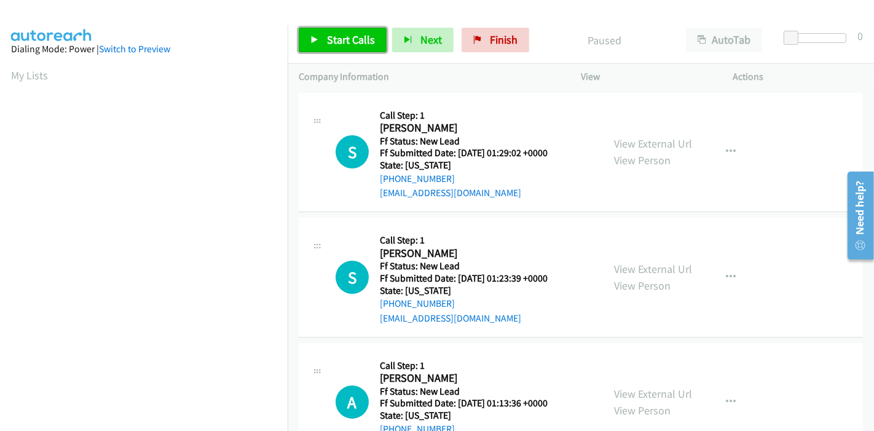
click at [353, 47] on link "Start Calls" at bounding box center [343, 40] width 88 height 25
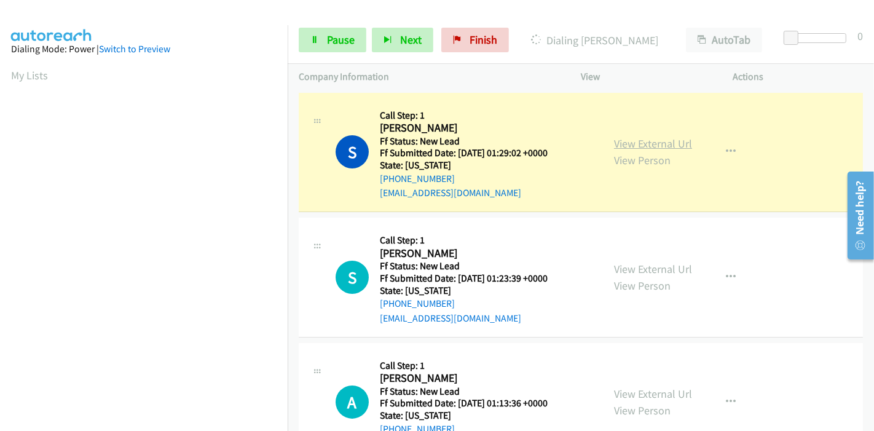
click at [654, 150] on link "View External Url" at bounding box center [653, 143] width 78 height 14
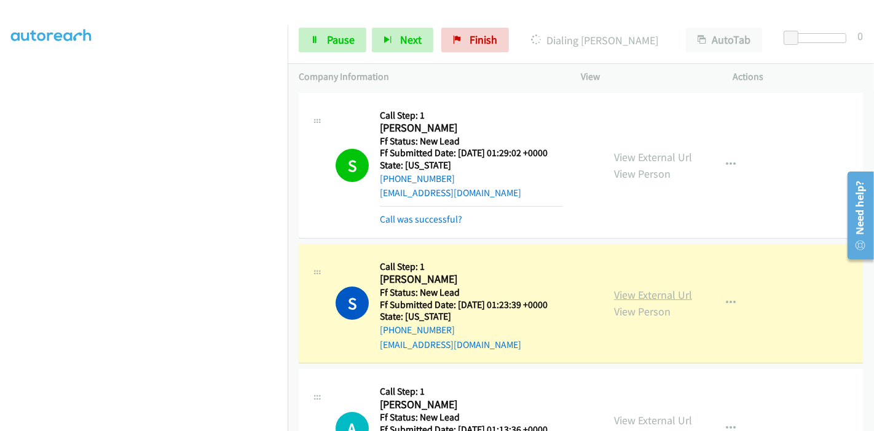
click at [614, 294] on link "View External Url" at bounding box center [653, 295] width 78 height 14
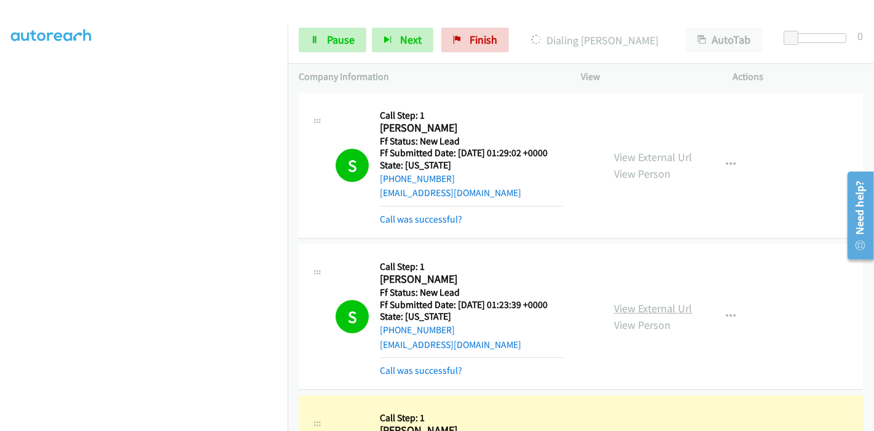
click at [629, 301] on link "View External Url" at bounding box center [653, 308] width 78 height 14
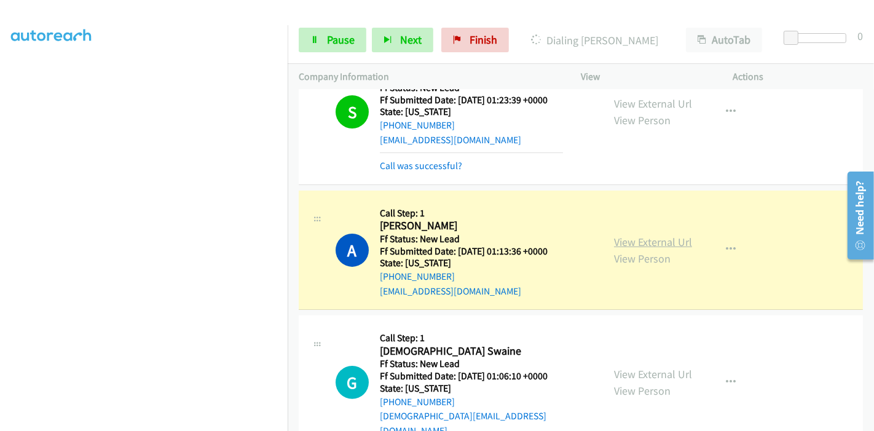
click at [666, 239] on link "View External Url" at bounding box center [653, 242] width 78 height 14
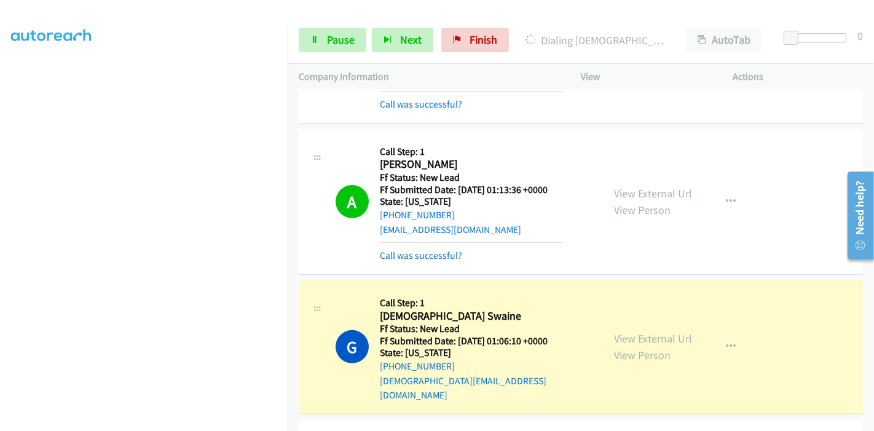
scroll to position [341, 0]
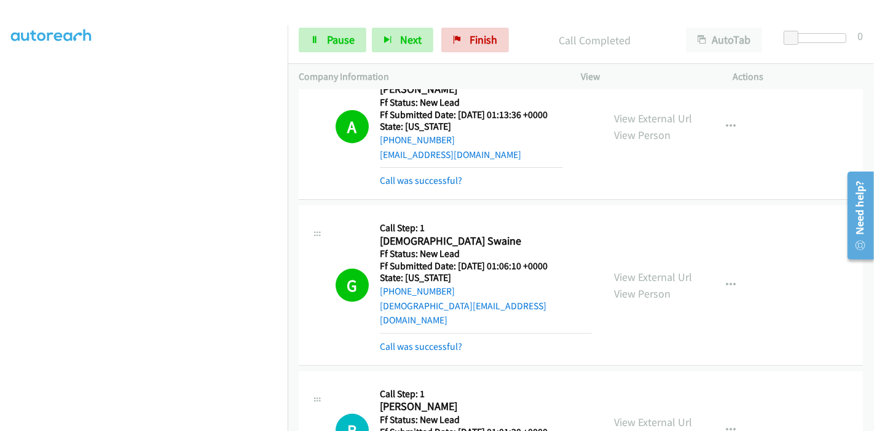
click at [615, 255] on div "View External Url View Person View External Url Email Schedule/Manage Callback …" at bounding box center [685, 285] width 164 height 138
click at [617, 270] on link "View External Url" at bounding box center [653, 277] width 78 height 14
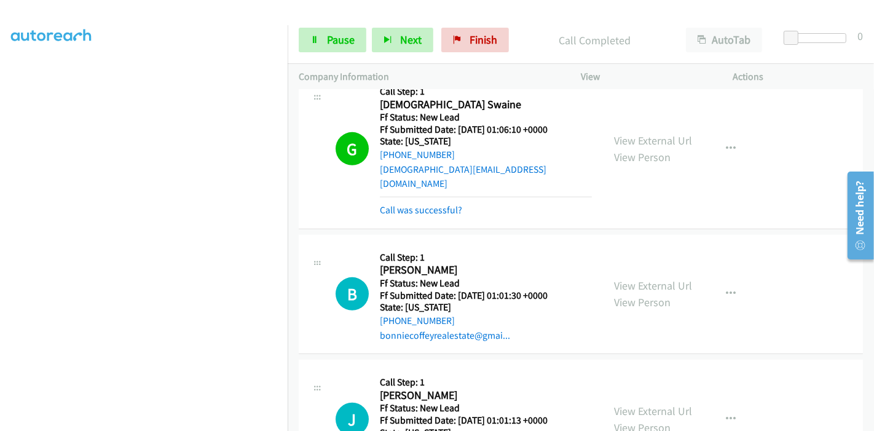
scroll to position [0, 0]
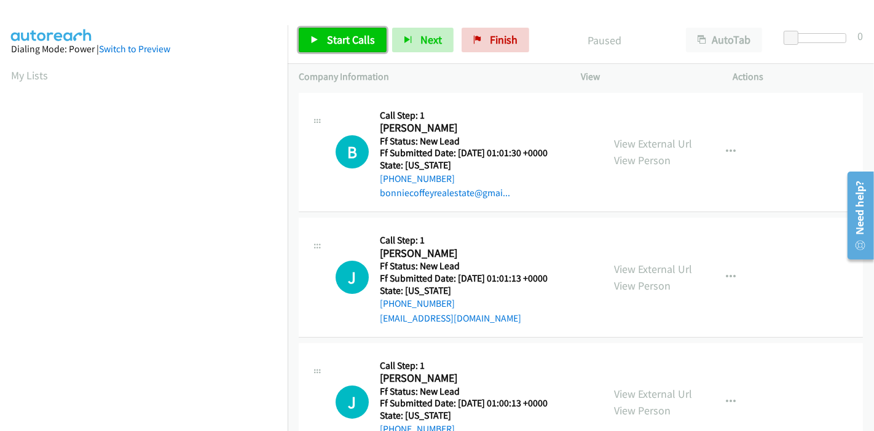
click at [348, 41] on span "Start Calls" at bounding box center [351, 40] width 48 height 14
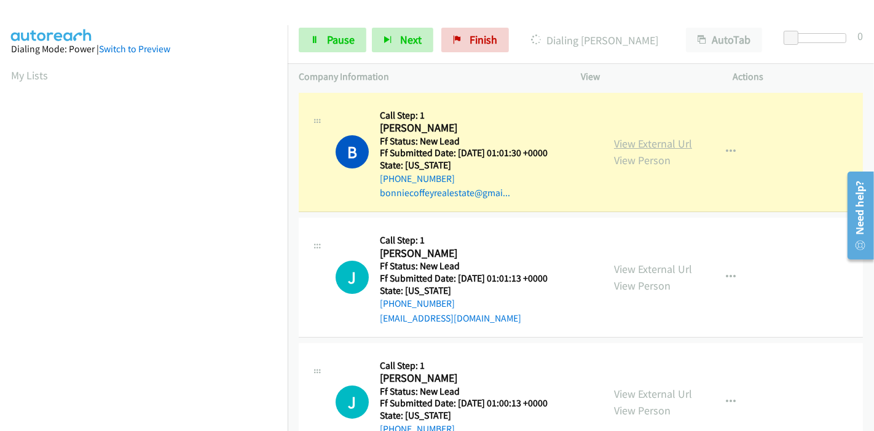
click at [669, 141] on link "View External Url" at bounding box center [653, 143] width 78 height 14
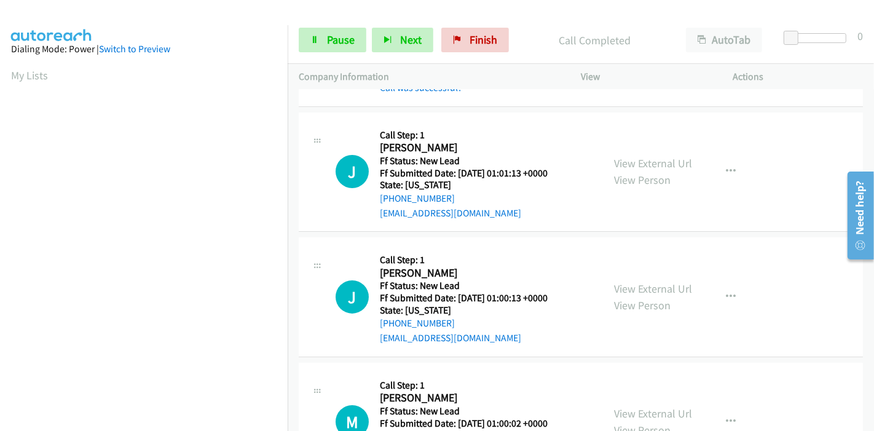
scroll to position [149, 0]
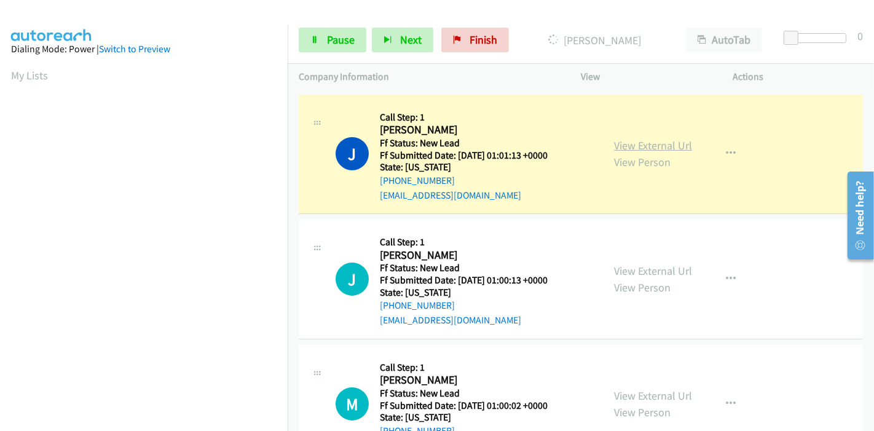
click at [633, 140] on link "View External Url" at bounding box center [653, 145] width 78 height 14
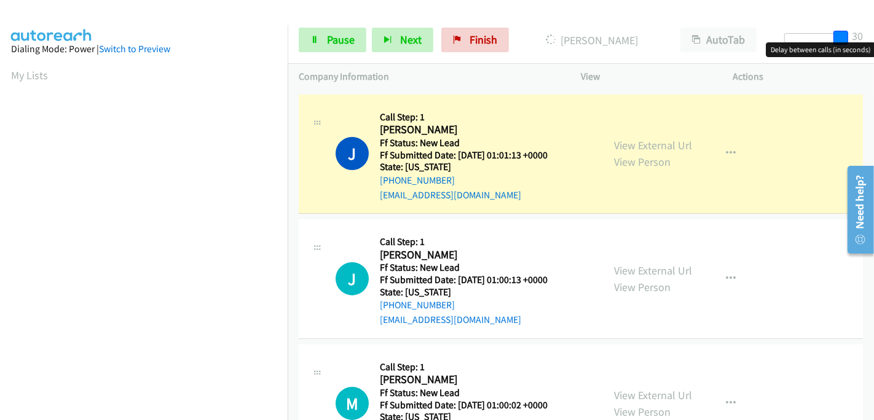
drag, startPoint x: 792, startPoint y: 34, endPoint x: 867, endPoint y: 34, distance: 75.0
click at [867, 34] on div "Start Calls Pause Next Finish [PERSON_NAME] AutoTab AutoTab 30" at bounding box center [581, 40] width 586 height 47
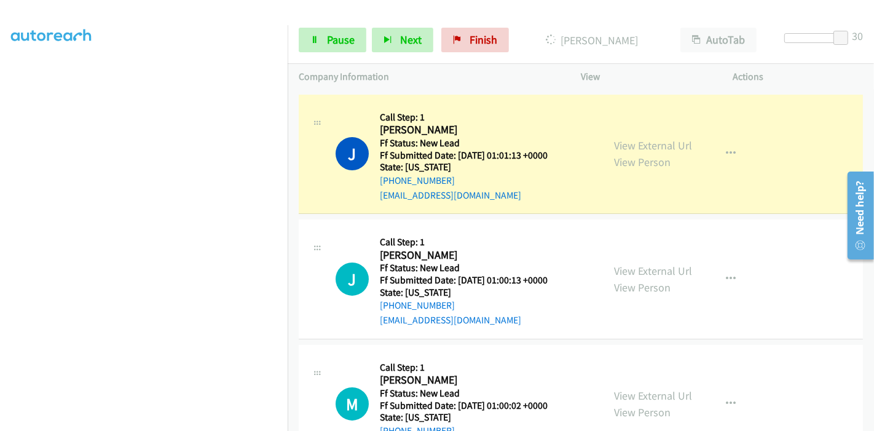
scroll to position [0, 0]
click at [320, 34] on link "Pause" at bounding box center [333, 40] width 68 height 25
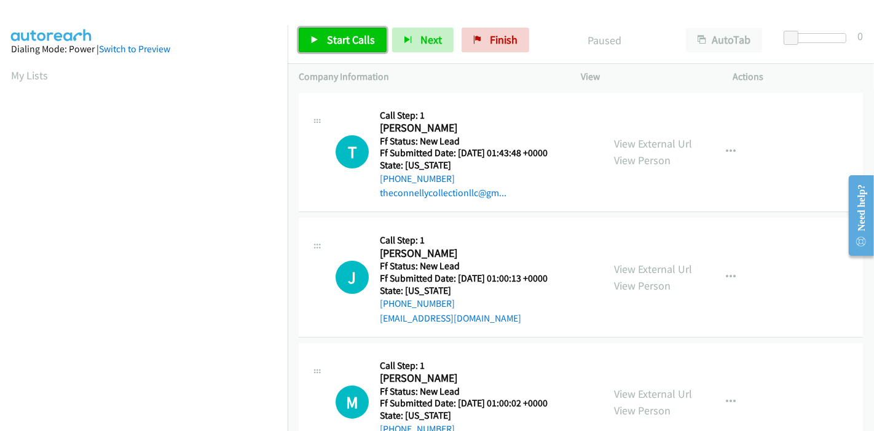
click at [330, 39] on span "Start Calls" at bounding box center [351, 40] width 48 height 14
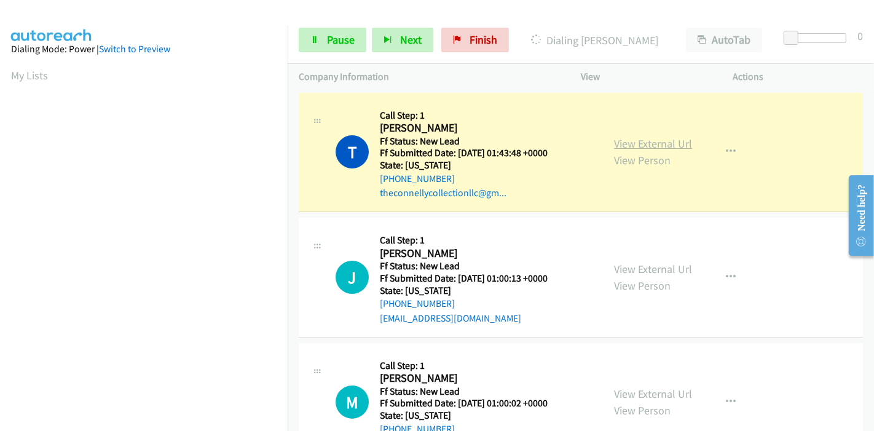
click at [666, 140] on link "View External Url" at bounding box center [653, 143] width 78 height 14
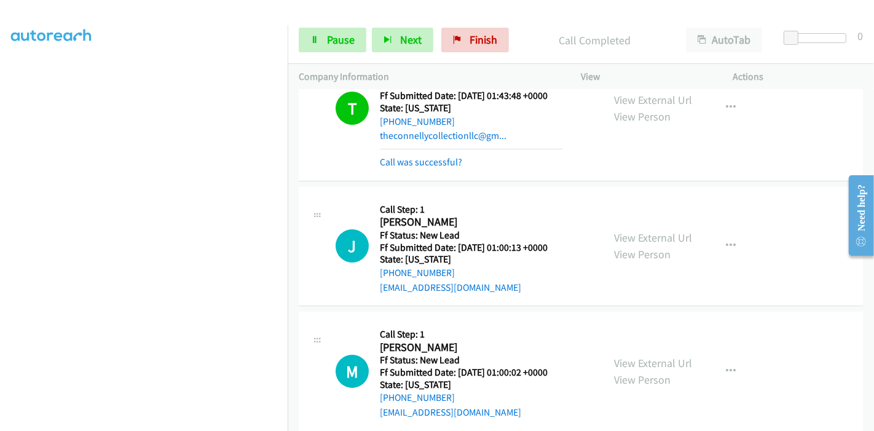
scroll to position [136, 0]
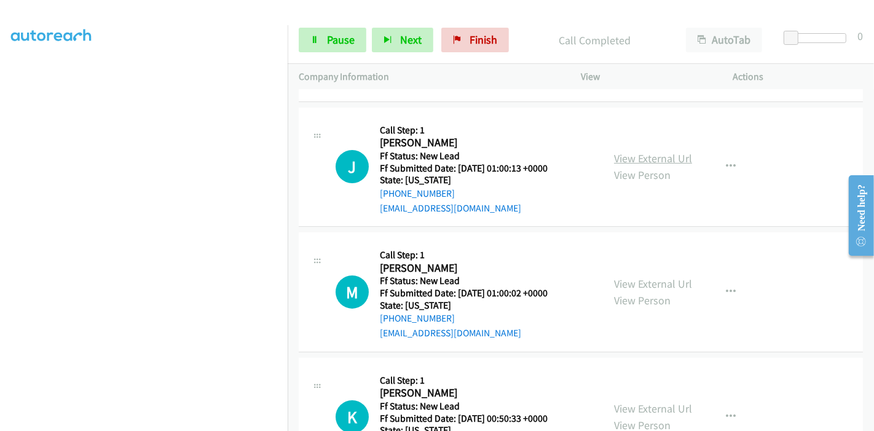
click at [642, 157] on link "View External Url" at bounding box center [653, 158] width 78 height 14
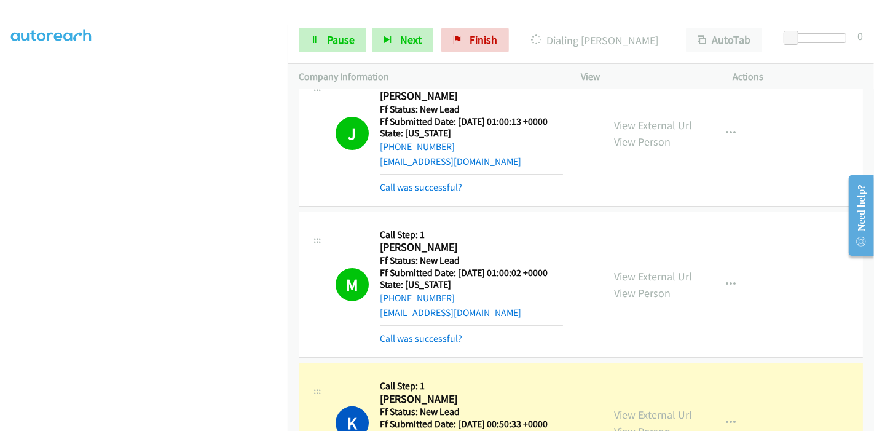
scroll to position [205, 0]
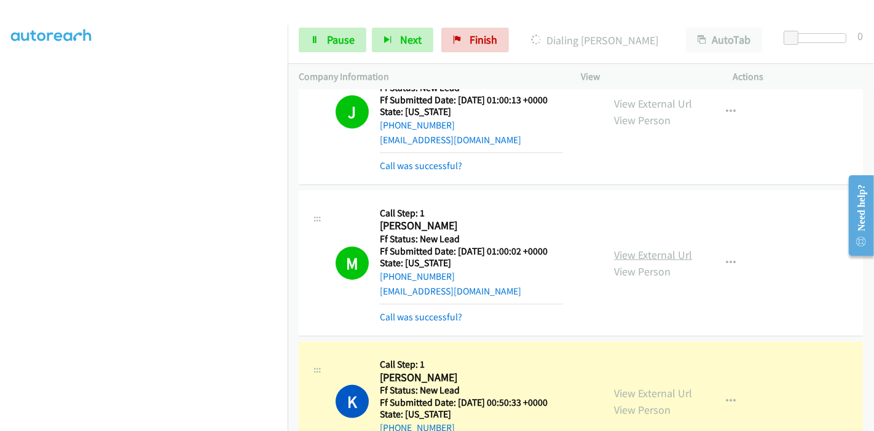
click at [664, 259] on link "View External Url" at bounding box center [653, 255] width 78 height 14
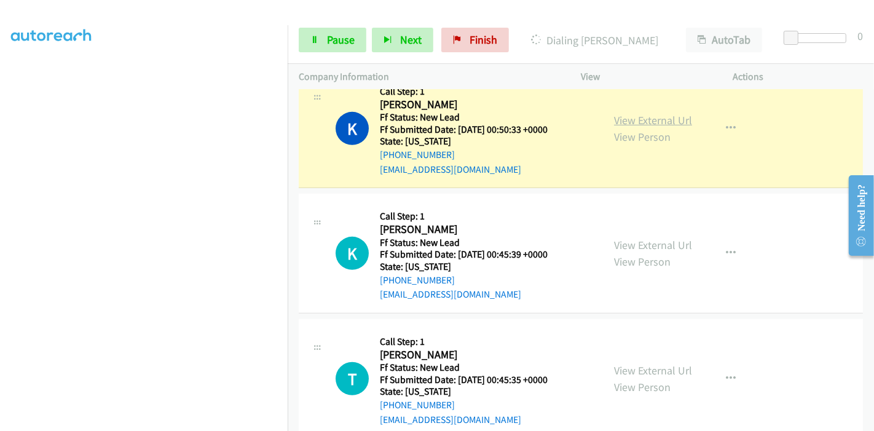
click at [631, 117] on link "View External Url" at bounding box center [653, 120] width 78 height 14
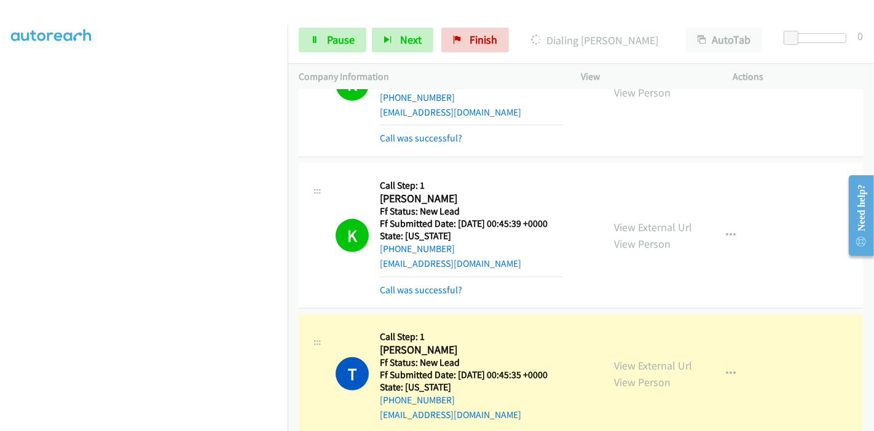
scroll to position [615, 0]
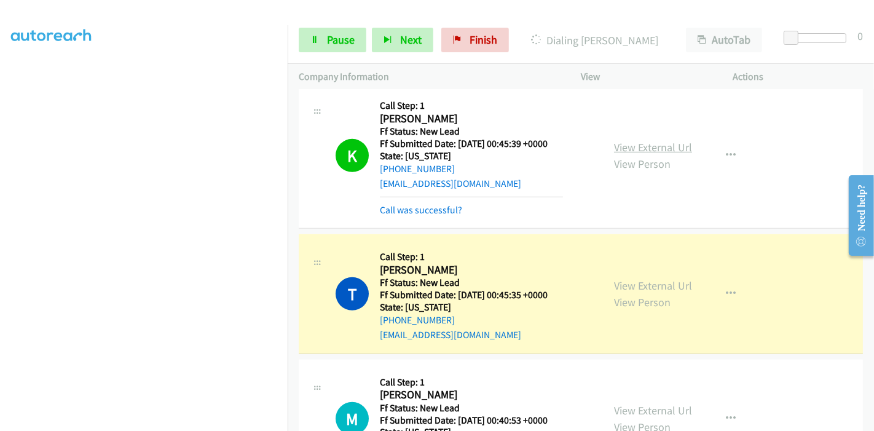
click at [678, 147] on link "View External Url" at bounding box center [653, 147] width 78 height 14
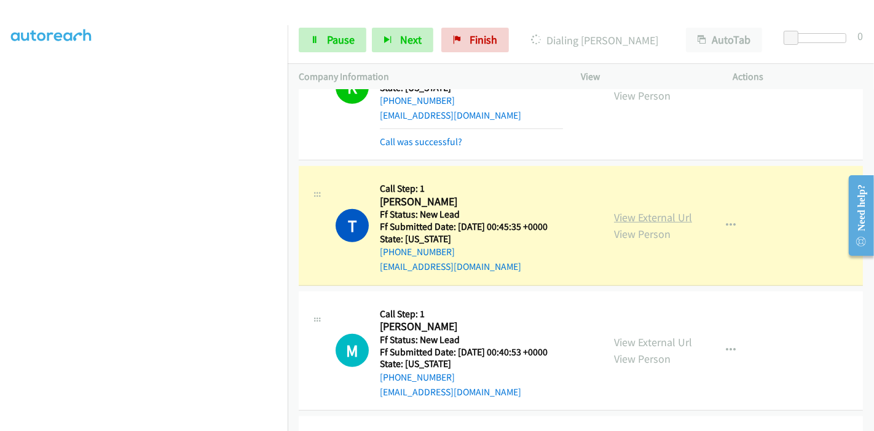
click at [675, 211] on link "View External Url" at bounding box center [653, 217] width 78 height 14
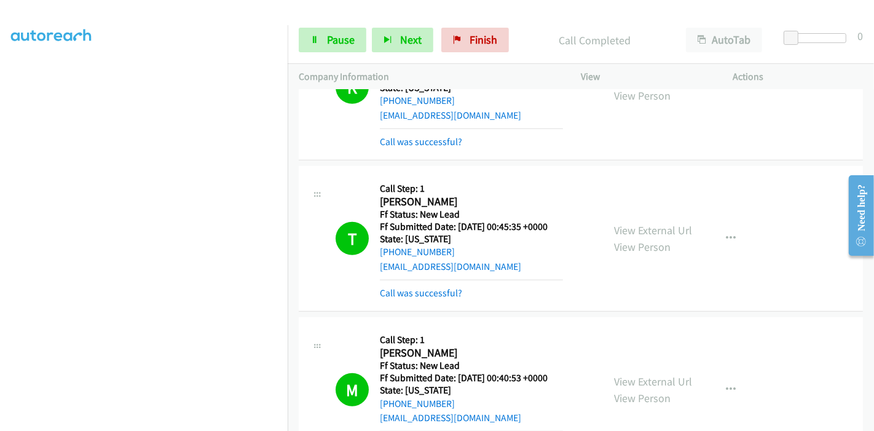
scroll to position [819, 0]
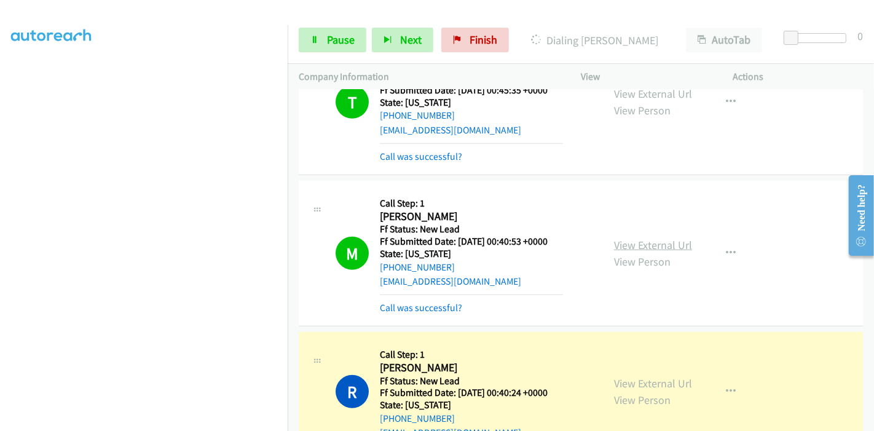
click at [648, 240] on link "View External Url" at bounding box center [653, 245] width 78 height 14
click at [619, 382] on link "View External Url" at bounding box center [653, 383] width 78 height 14
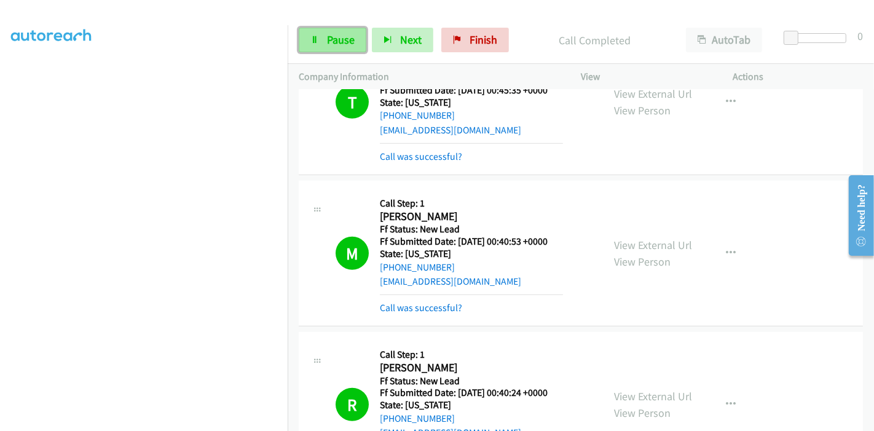
click at [329, 47] on link "Pause" at bounding box center [333, 40] width 68 height 25
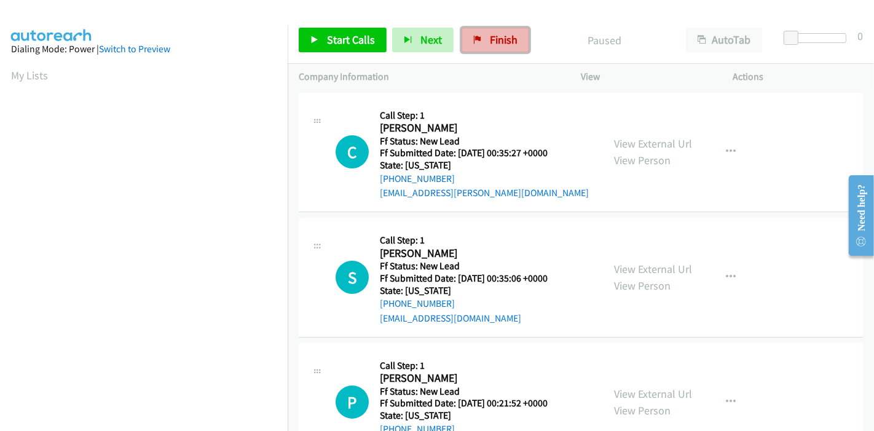
click at [500, 37] on span "Finish" at bounding box center [504, 40] width 28 height 14
